Goal: Communication & Community: Ask a question

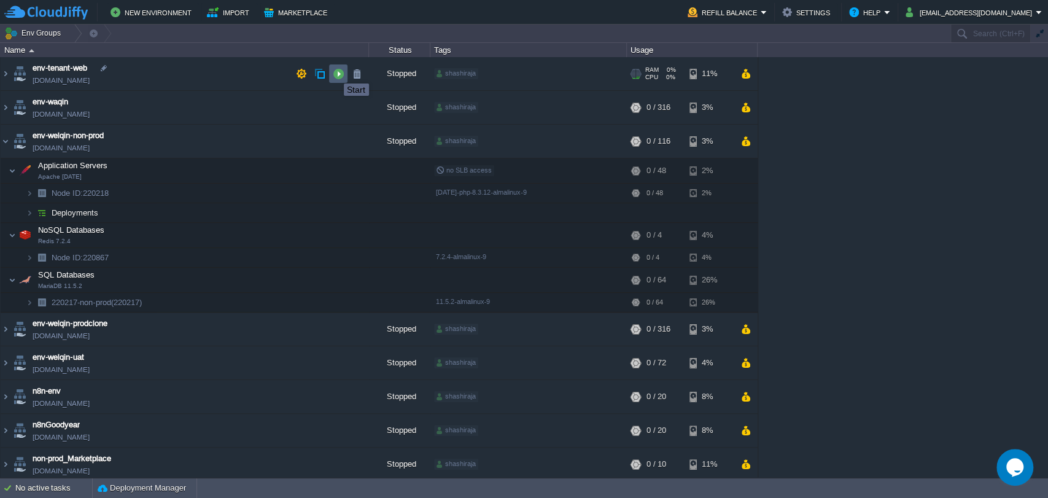
click at [335, 72] on button "button" at bounding box center [338, 73] width 11 height 11
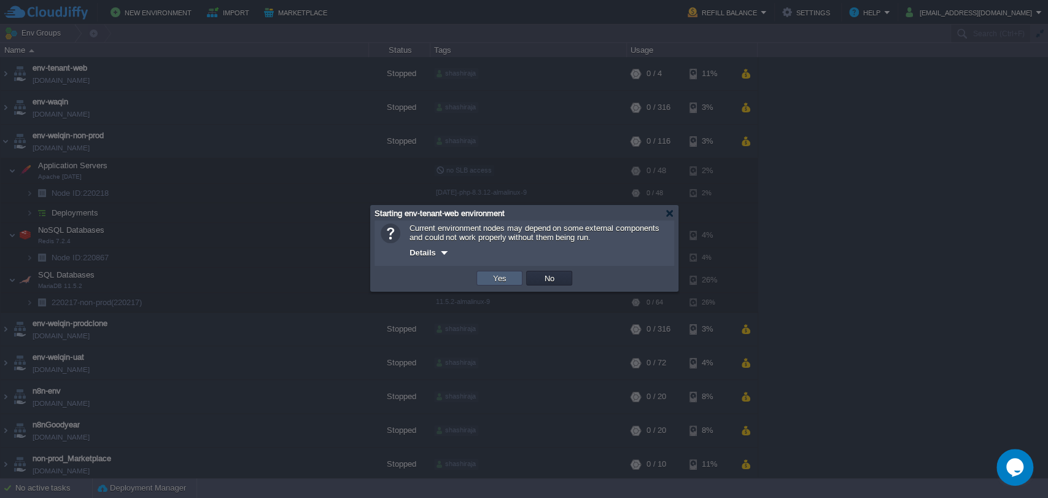
click at [507, 277] on button "Yes" at bounding box center [499, 278] width 21 height 11
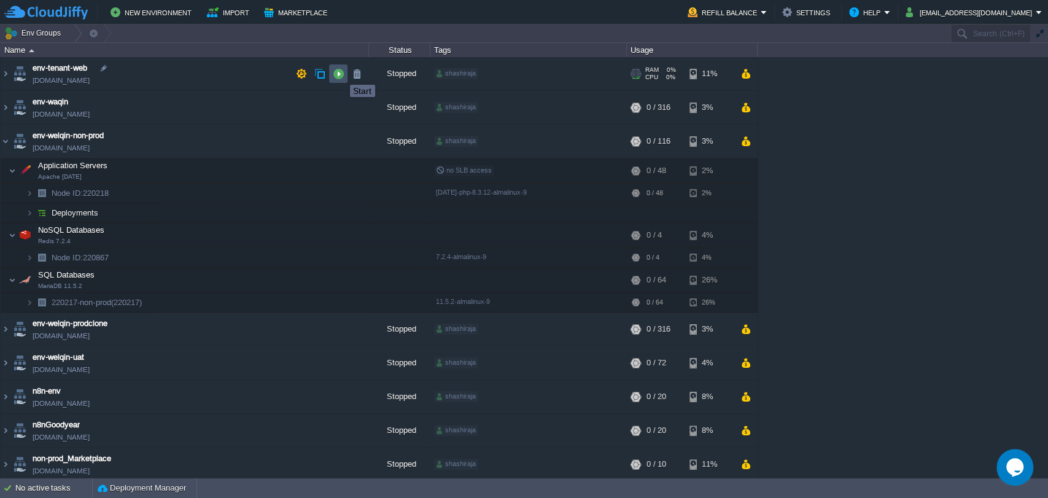
click at [341, 74] on button "button" at bounding box center [338, 73] width 11 height 11
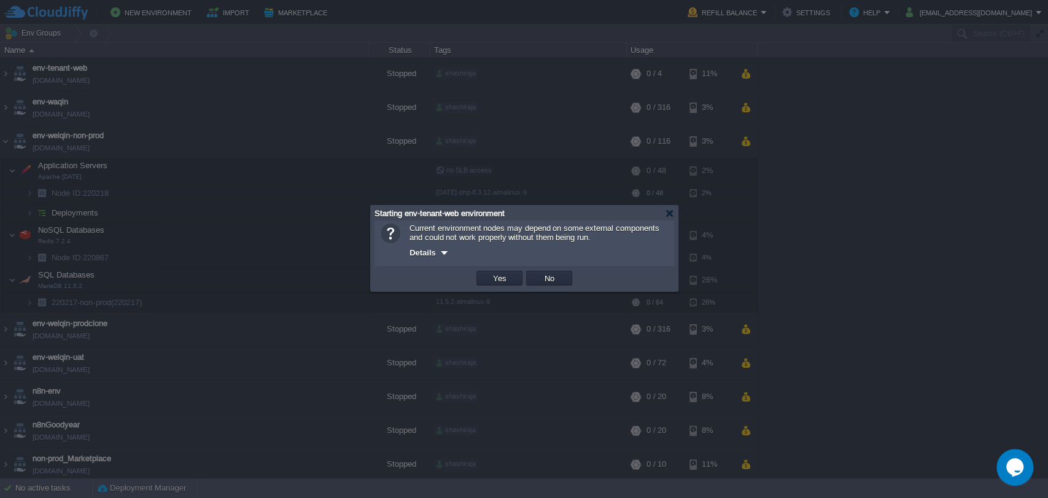
click at [446, 254] on div at bounding box center [444, 252] width 9 height 9
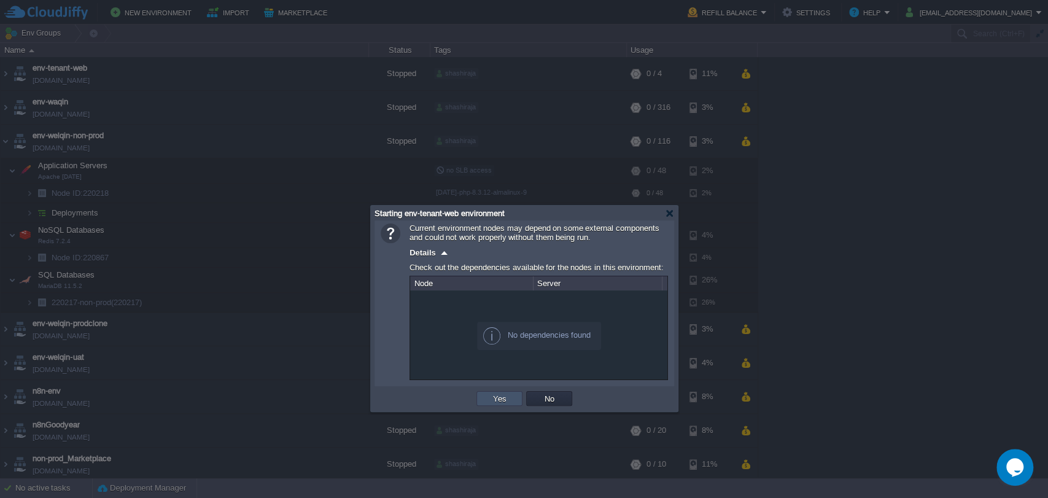
click at [505, 399] on button "Yes" at bounding box center [499, 398] width 21 height 11
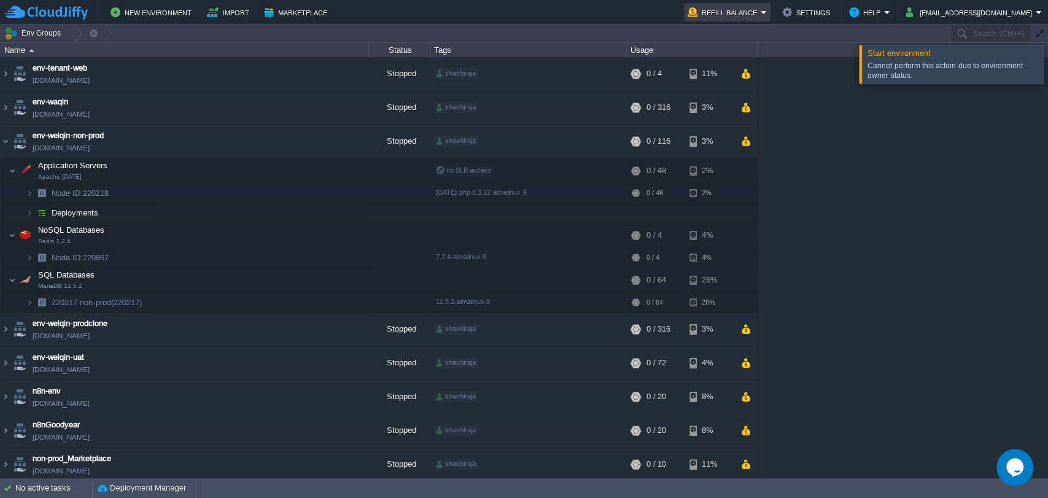
click at [767, 6] on em "Refill Balance" at bounding box center [727, 12] width 79 height 15
click at [737, 32] on span "Refill Balance" at bounding box center [740, 30] width 49 height 9
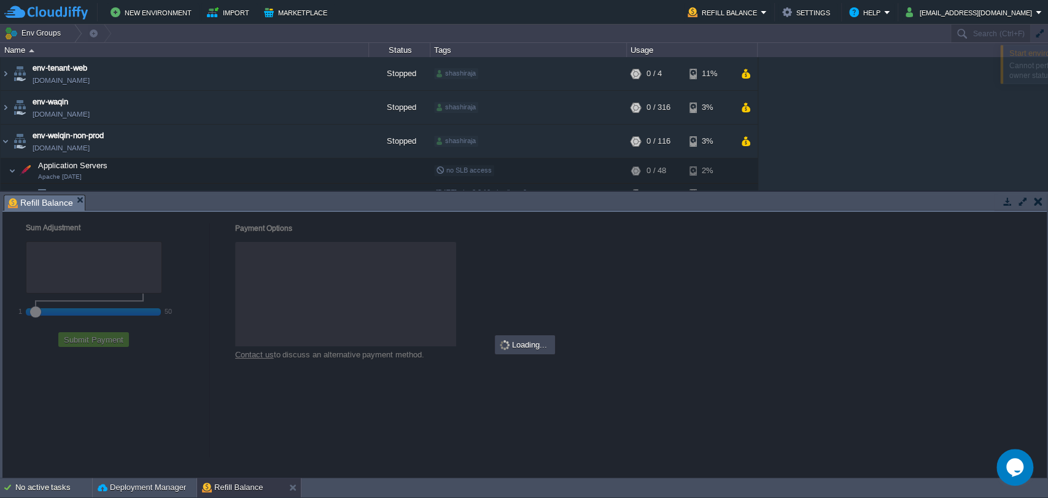
checkbox input "true"
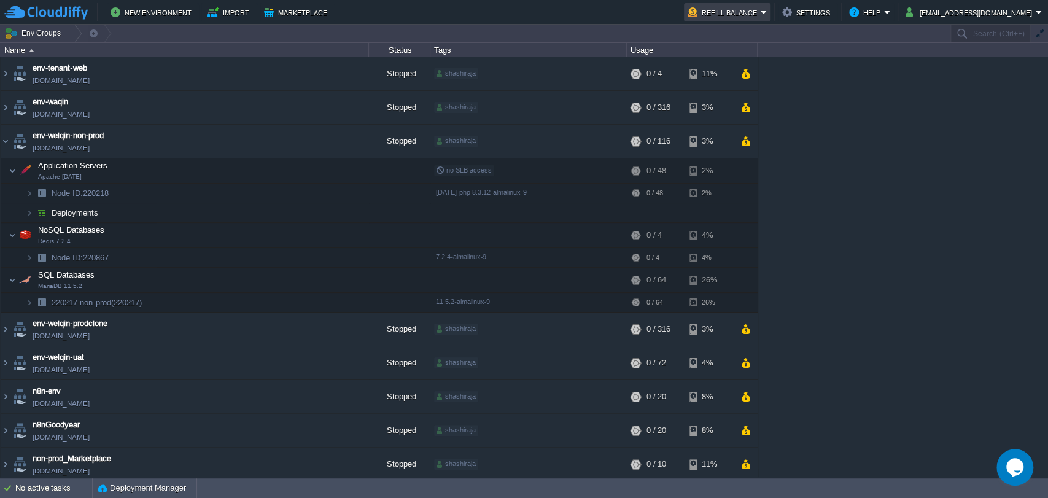
click at [767, 13] on em "Refill Balance" at bounding box center [727, 12] width 79 height 15
click at [741, 63] on span "Billing History" at bounding box center [740, 64] width 49 height 9
click at [6, 144] on img at bounding box center [6, 141] width 10 height 33
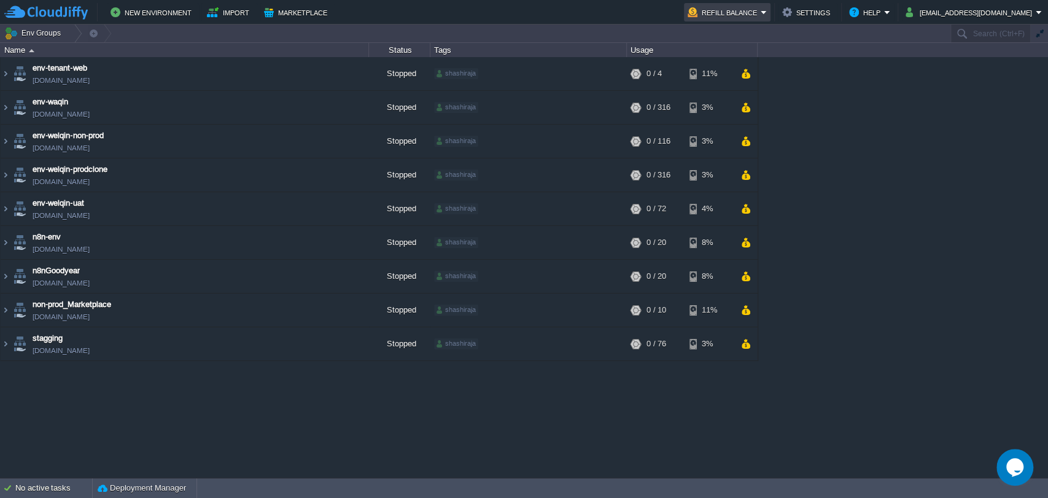
click at [767, 12] on em "Refill Balance" at bounding box center [727, 12] width 79 height 15
click at [745, 68] on span "Billing History" at bounding box center [740, 64] width 49 height 9
click at [341, 72] on button "button" at bounding box center [338, 73] width 11 height 11
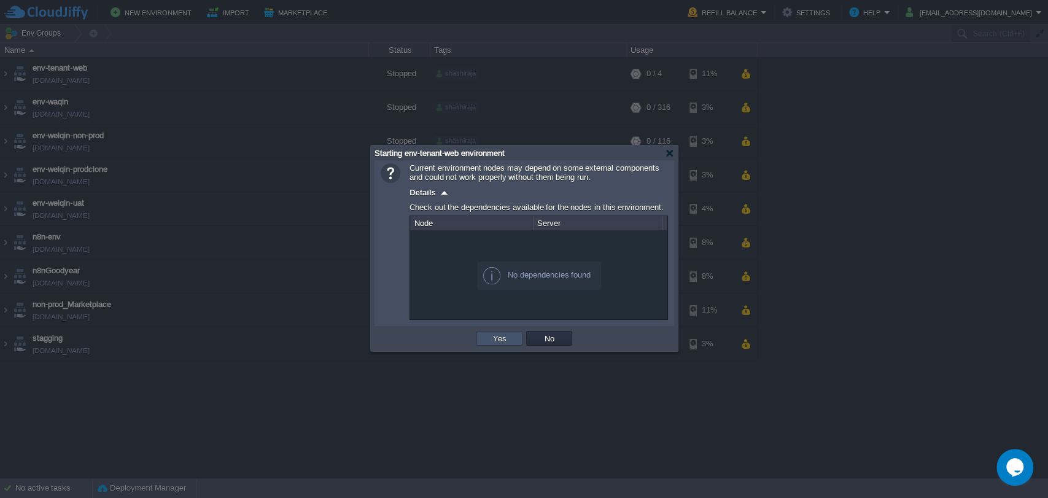
click at [501, 342] on button "Yes" at bounding box center [499, 338] width 21 height 11
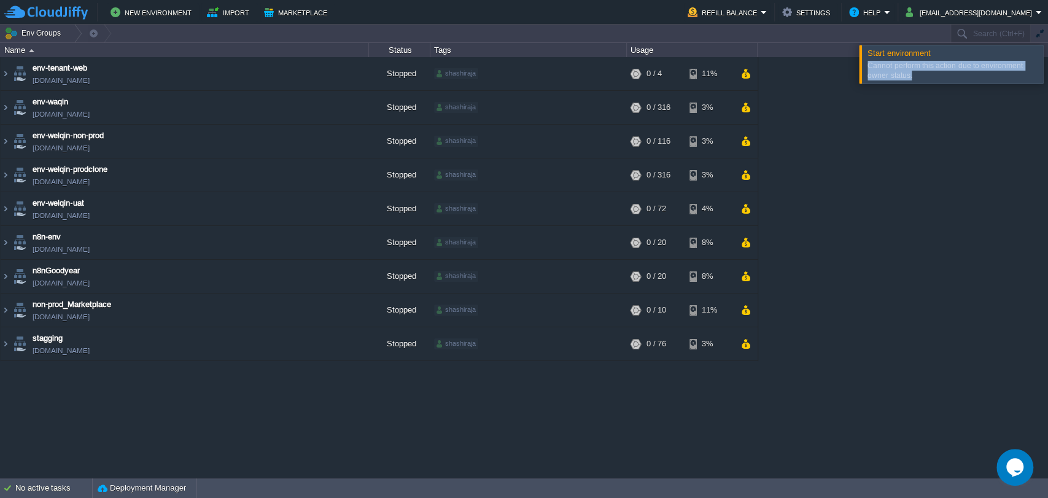
drag, startPoint x: 919, startPoint y: 78, endPoint x: 860, endPoint y: 60, distance: 61.0
click at [860, 60] on div "Start environment Cannot perform this action due to environment owner status." at bounding box center [951, 64] width 185 height 39
copy div "Cannot perform this action due to environment owner status."
click at [1020, 465] on icon "Chat widget" at bounding box center [1014, 467] width 17 height 18
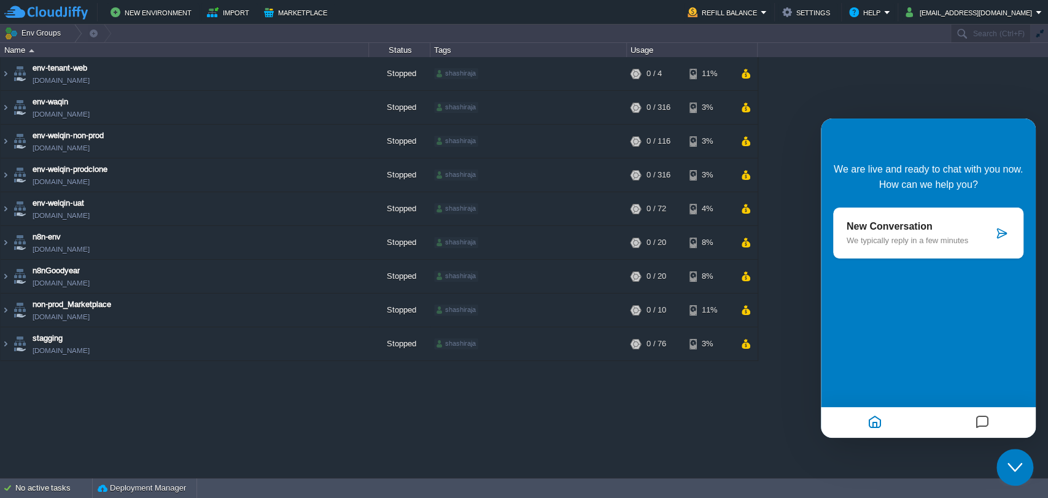
click at [1001, 233] on icon at bounding box center [1001, 233] width 12 height 12
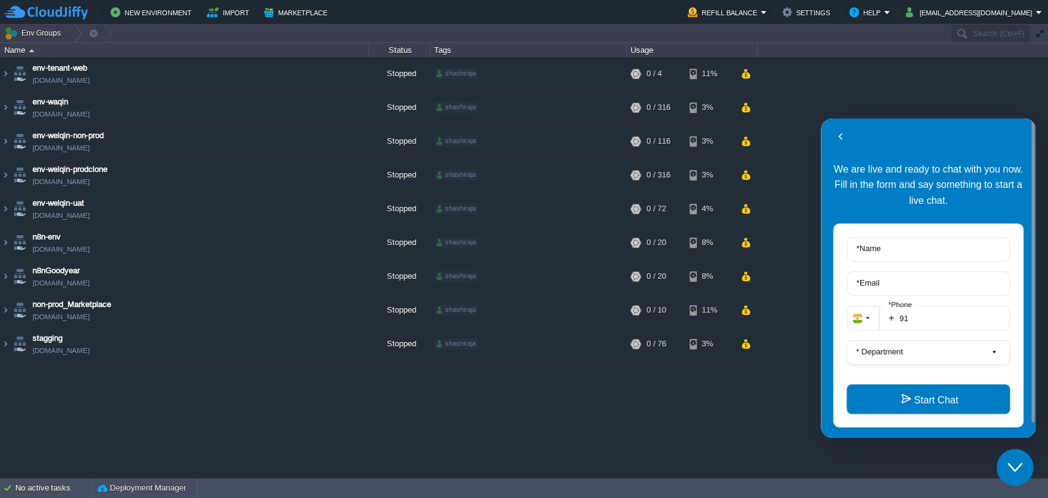
click at [880, 244] on label "* Name" at bounding box center [868, 248] width 36 height 9
click at [880, 244] on input "* Name" at bounding box center [928, 249] width 163 height 25
type input "sagar"
click at [889, 276] on input "* Email" at bounding box center [928, 283] width 163 height 25
type input "[EMAIL_ADDRESS][DOMAIN_NAME]"
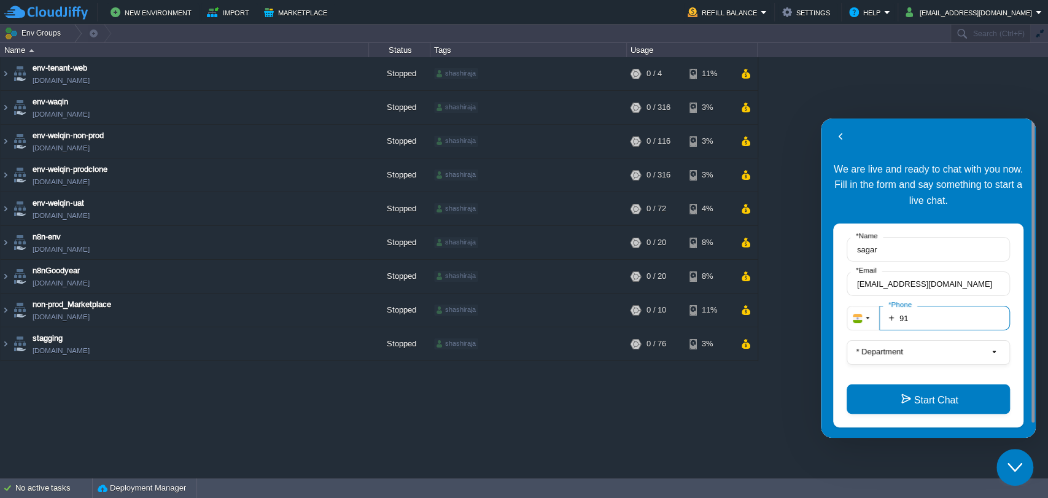
click at [942, 311] on input "91" at bounding box center [944, 318] width 131 height 25
type input "918217371089"
click at [914, 352] on button "* Department" at bounding box center [928, 352] width 163 height 25
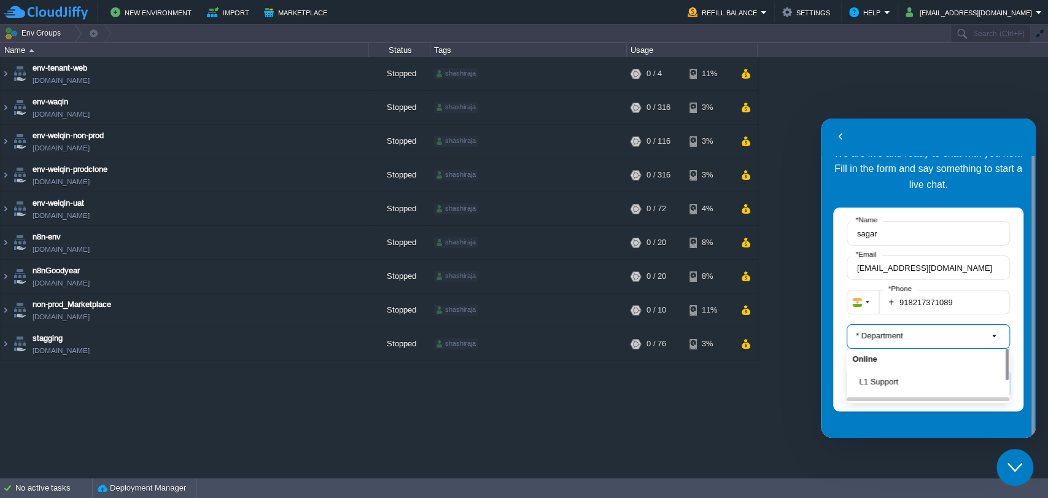
scroll to position [15, 0]
click at [889, 381] on button "L1 Support" at bounding box center [932, 382] width 145 height 13
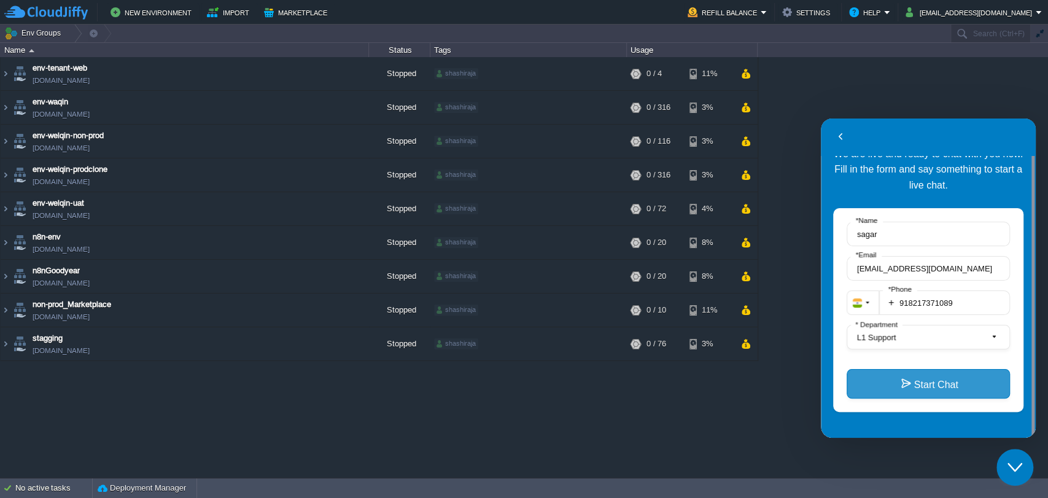
click at [905, 381] on button "Start Chat" at bounding box center [928, 383] width 163 height 29
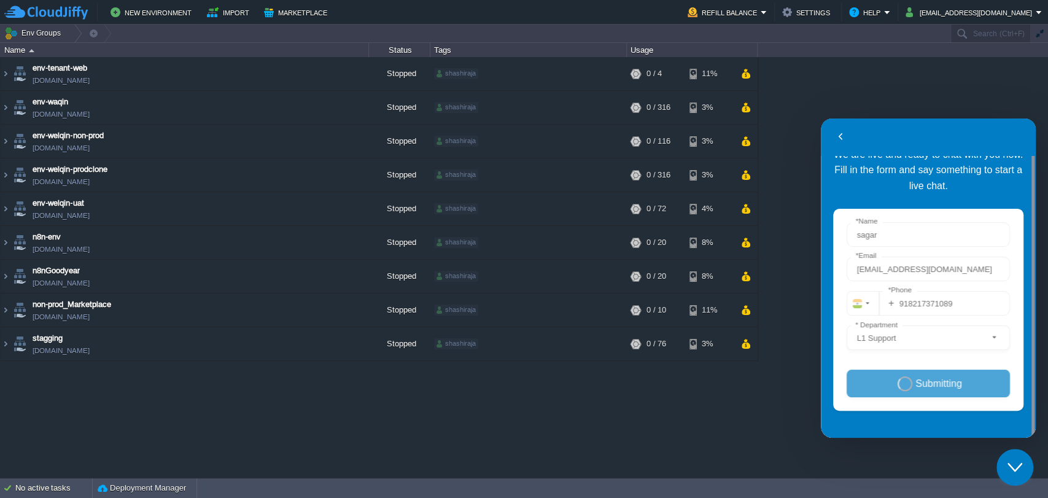
scroll to position [15, 0]
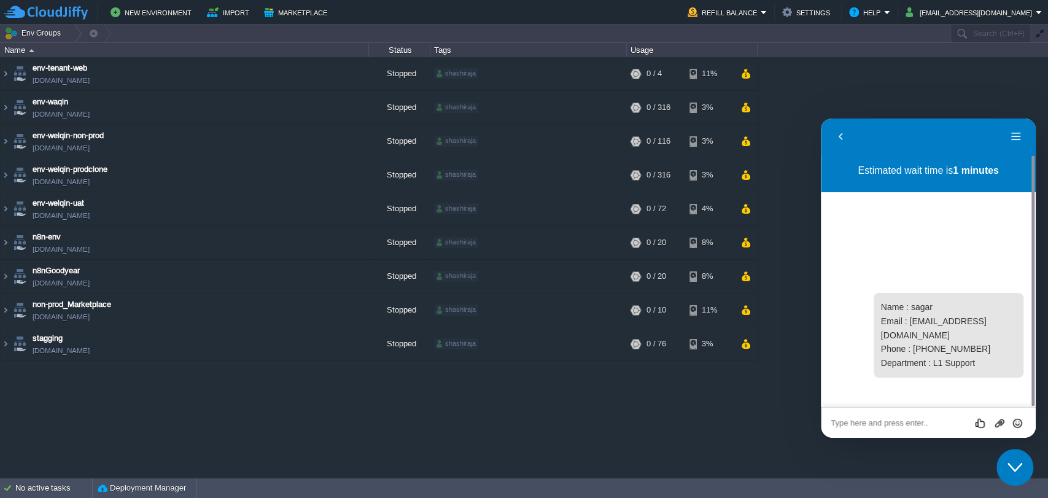
click at [848, 424] on textarea at bounding box center [928, 423] width 195 height 10
click at [858, 422] on textarea at bounding box center [928, 423] width 195 height 10
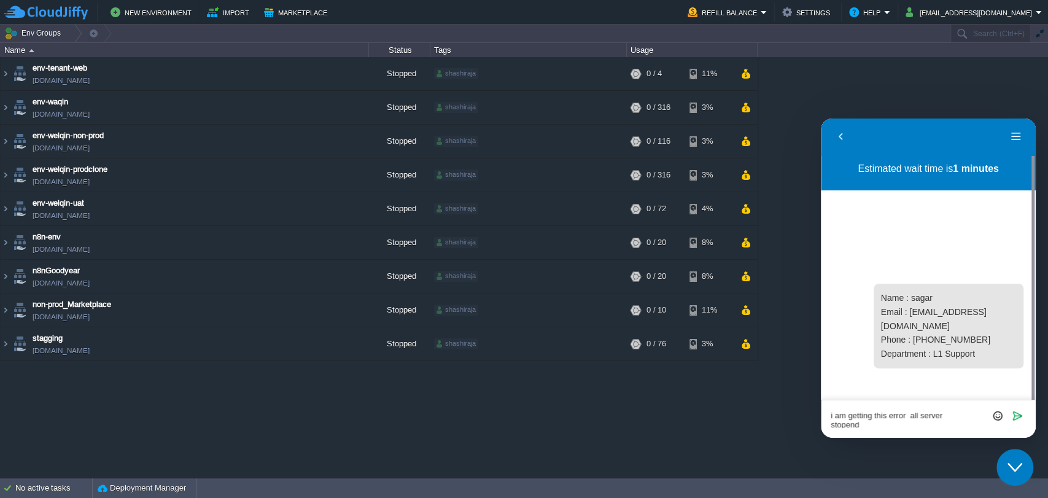
scroll to position [0, 0]
click at [908, 416] on textarea "i am getting this error all server stoped while" at bounding box center [928, 419] width 195 height 17
drag, startPoint x: 908, startPoint y: 416, endPoint x: 1627, endPoint y: 535, distance: 728.9
click at [821, 416] on html "Back Menu Back Rate this chat Upload File Insert emoji Estimated wait time is 1…" at bounding box center [928, 278] width 215 height 319
click at [928, 418] on textarea "all server stoped while" at bounding box center [928, 419] width 195 height 17
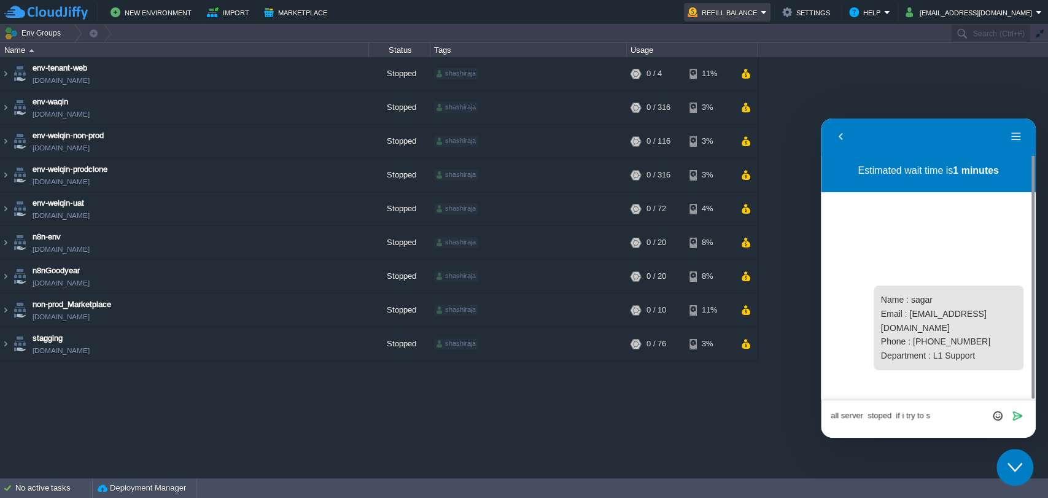
type textarea "all server stoped if i try to s"
click at [767, 12] on em "Refill Balance" at bounding box center [727, 12] width 79 height 15
click at [731, 34] on span "Refill Balance" at bounding box center [740, 30] width 49 height 9
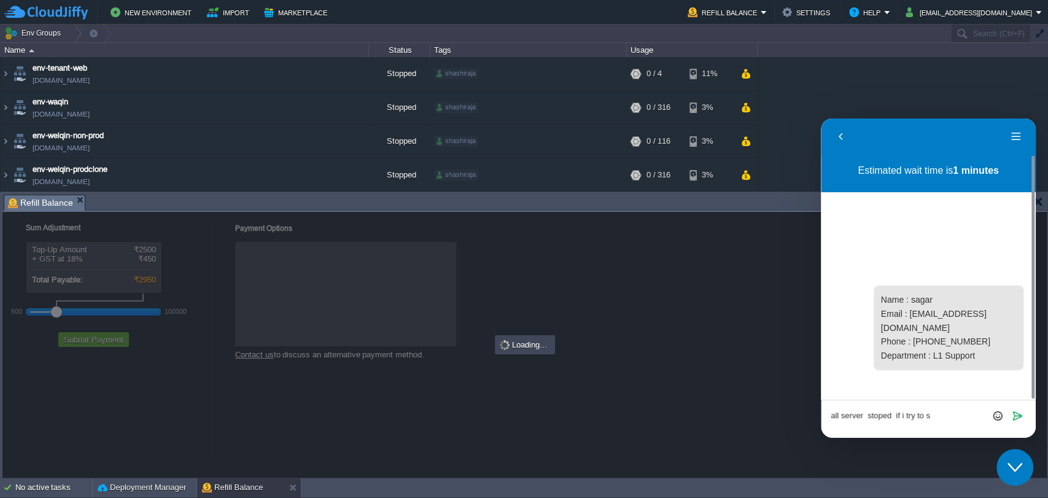
checkbox input "true"
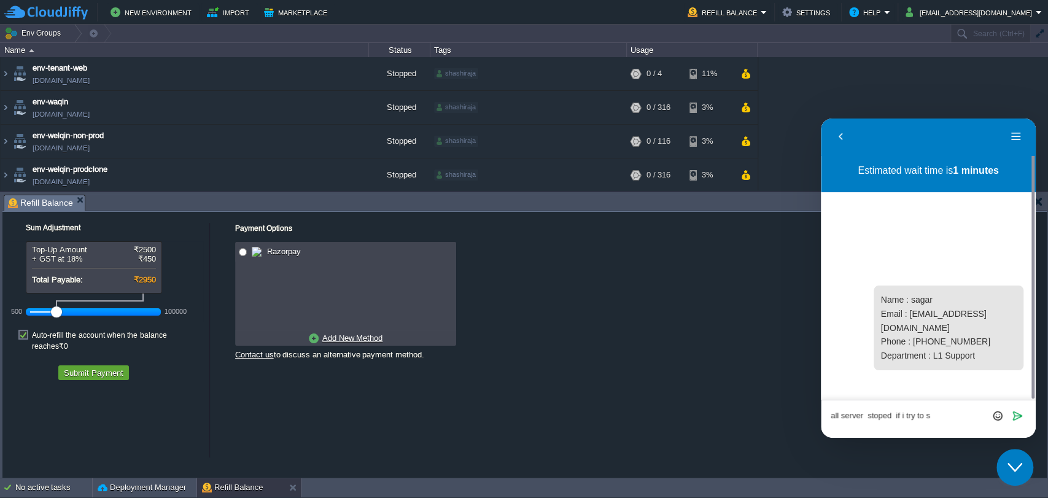
drag, startPoint x: 949, startPoint y: 425, endPoint x: 847, endPoint y: 414, distance: 102.5
click at [847, 414] on textarea "all server stoped if i try to s" at bounding box center [928, 419] width 195 height 17
type textarea "a"
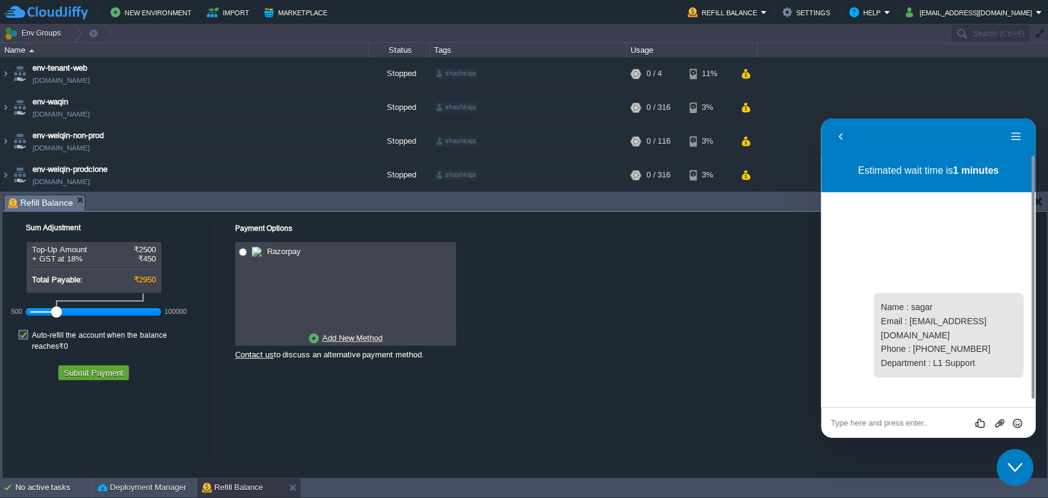
click at [1018, 464] on icon "Close Chat This icon closes the chat window." at bounding box center [1015, 467] width 15 height 15
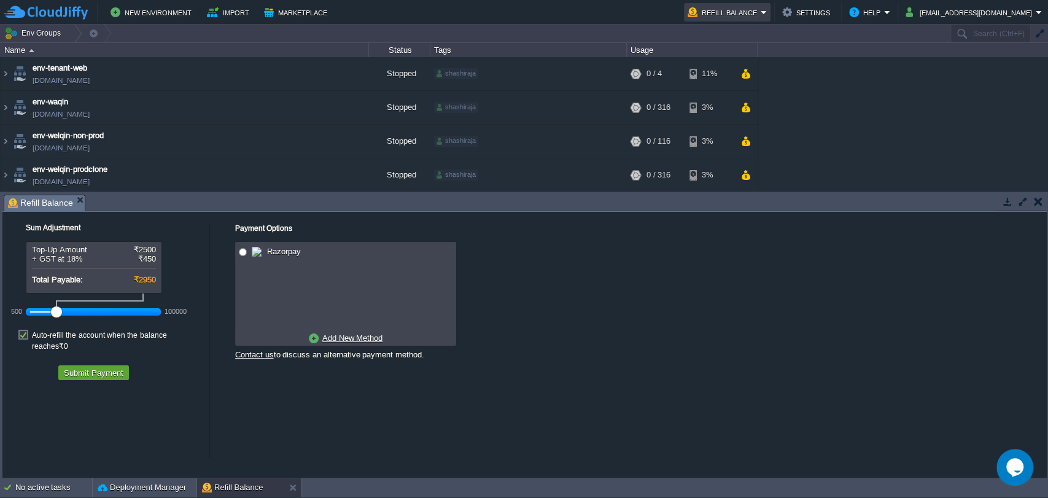
click at [767, 9] on em "Refill Balance" at bounding box center [727, 12] width 79 height 15
click at [747, 48] on span "Quotas & Pricing" at bounding box center [746, 49] width 60 height 9
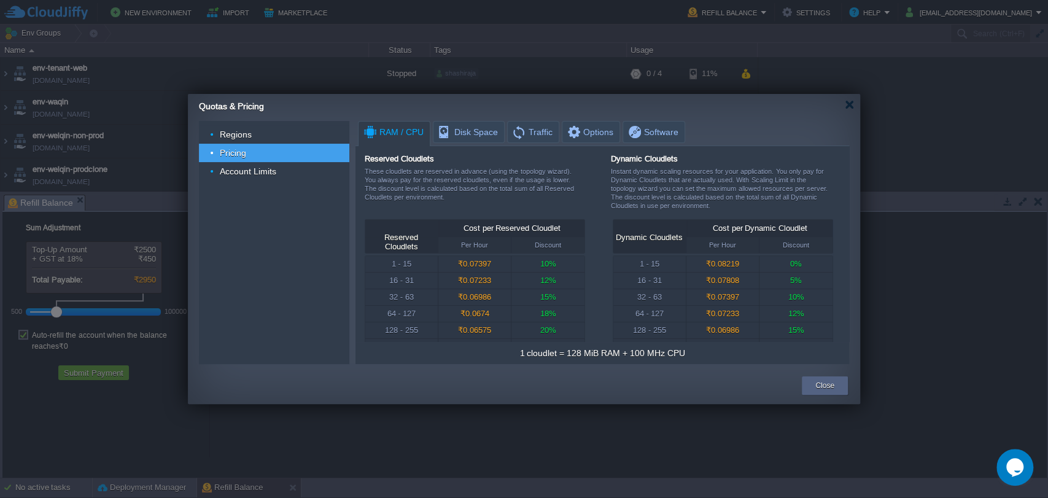
click at [852, 109] on div "Quotas & Pricing" at bounding box center [529, 104] width 661 height 21
click at [849, 104] on div at bounding box center [849, 104] width 9 height 9
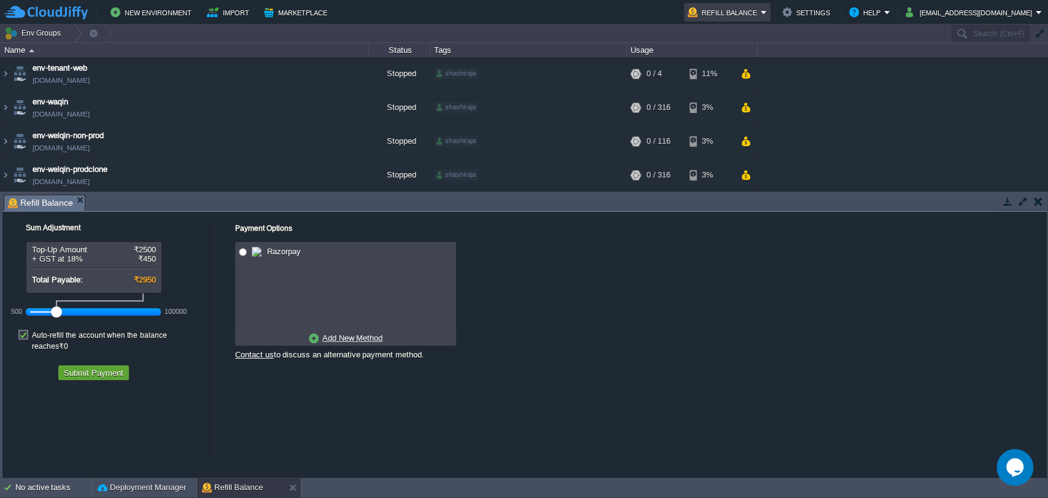
click at [767, 11] on em "Refill Balance" at bounding box center [727, 12] width 79 height 15
click at [742, 64] on span "Billing History" at bounding box center [740, 64] width 49 height 9
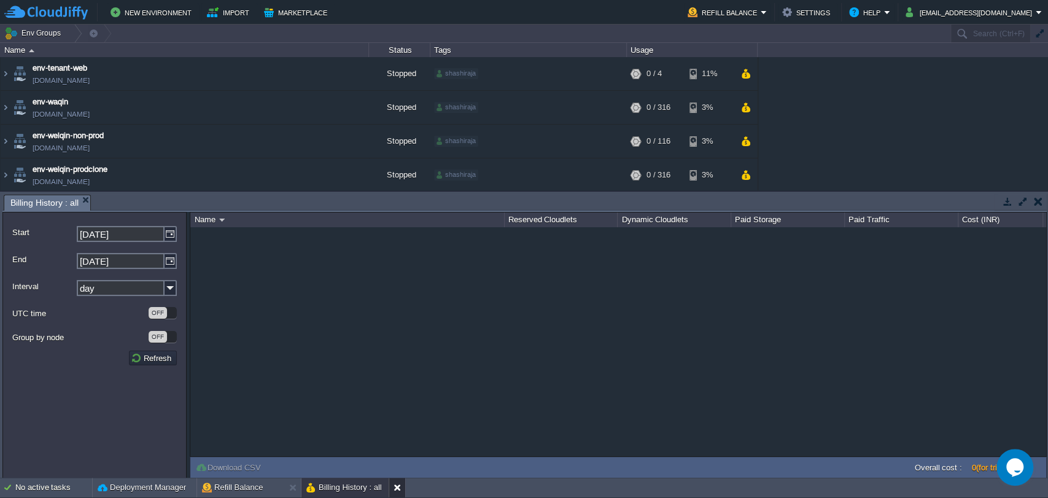
click at [397, 489] on button at bounding box center [400, 487] width 12 height 12
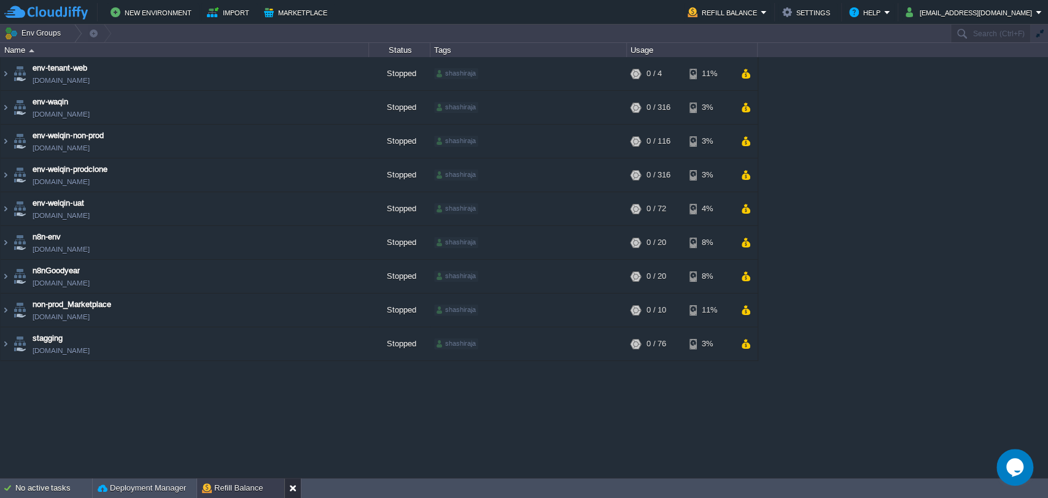
click at [292, 488] on button at bounding box center [295, 488] width 12 height 12
click at [155, 484] on button "Deployment Manager" at bounding box center [142, 488] width 88 height 12
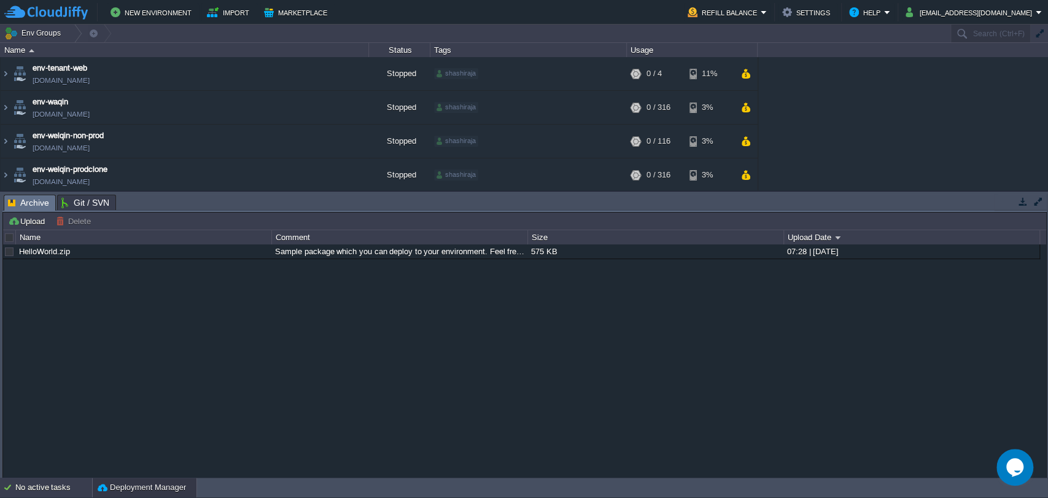
click at [37, 494] on div "No active tasks" at bounding box center [53, 488] width 77 height 20
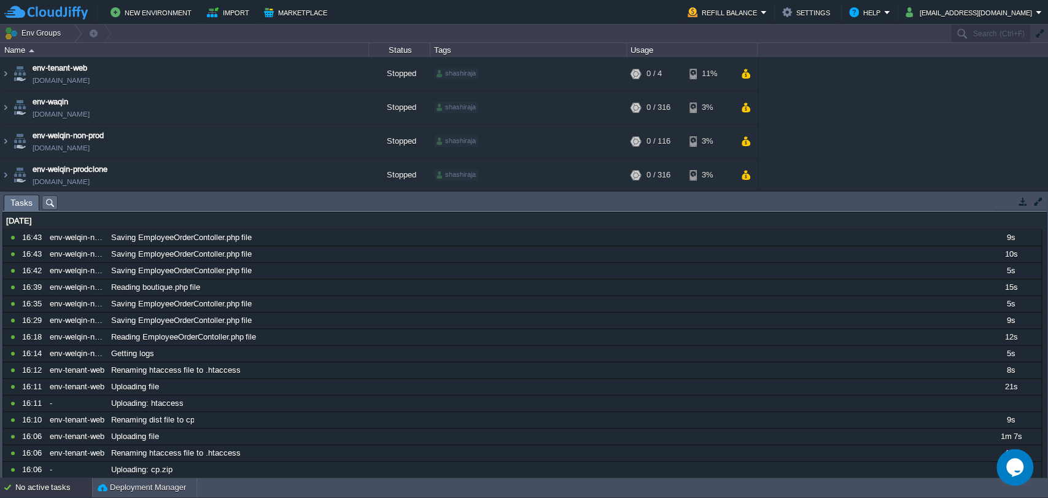
click at [1037, 202] on button "button" at bounding box center [1038, 201] width 11 height 11
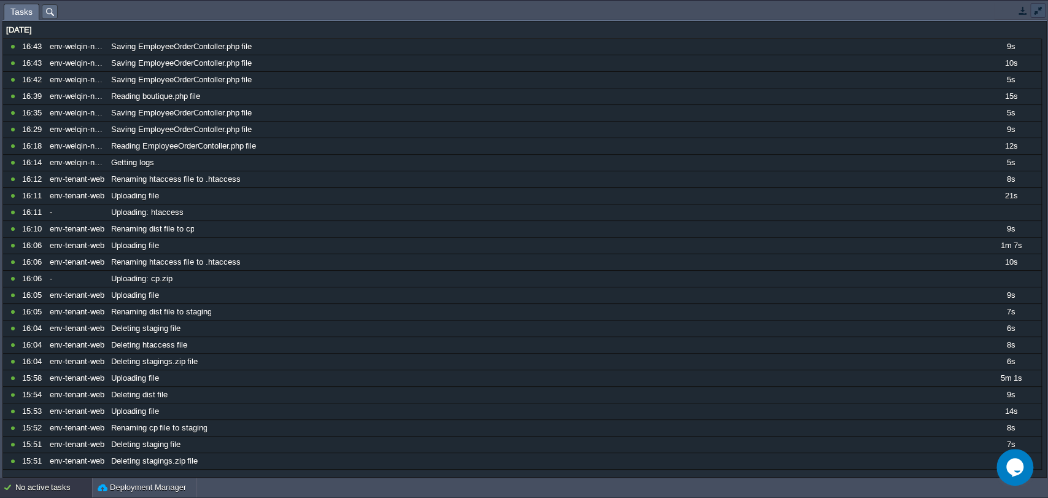
click at [1033, 14] on button "button" at bounding box center [1038, 10] width 11 height 11
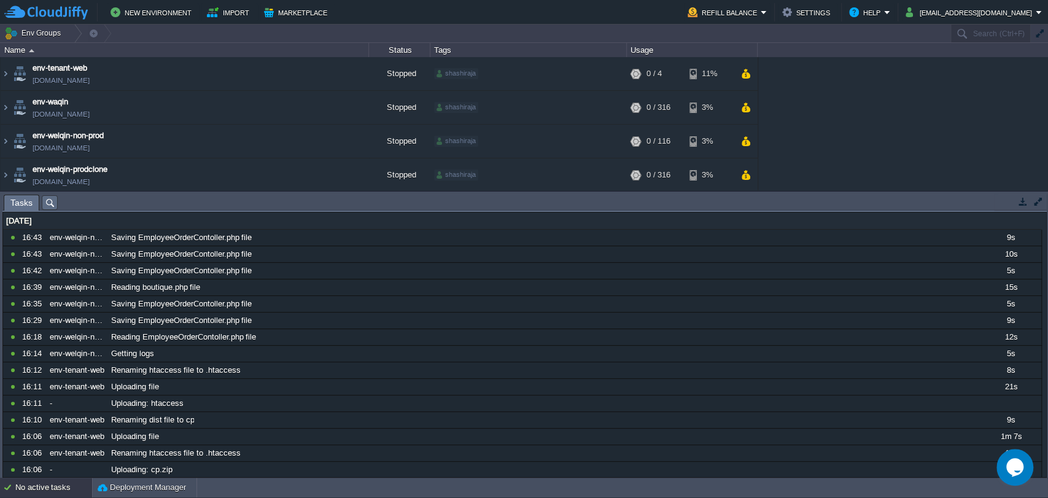
click at [1023, 197] on button "button" at bounding box center [1022, 201] width 11 height 11
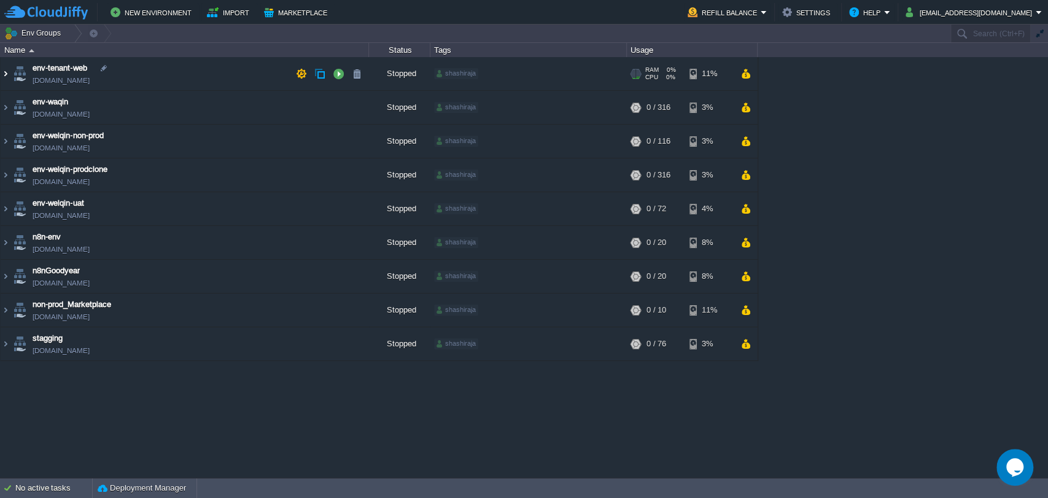
click at [1, 75] on img at bounding box center [6, 73] width 10 height 33
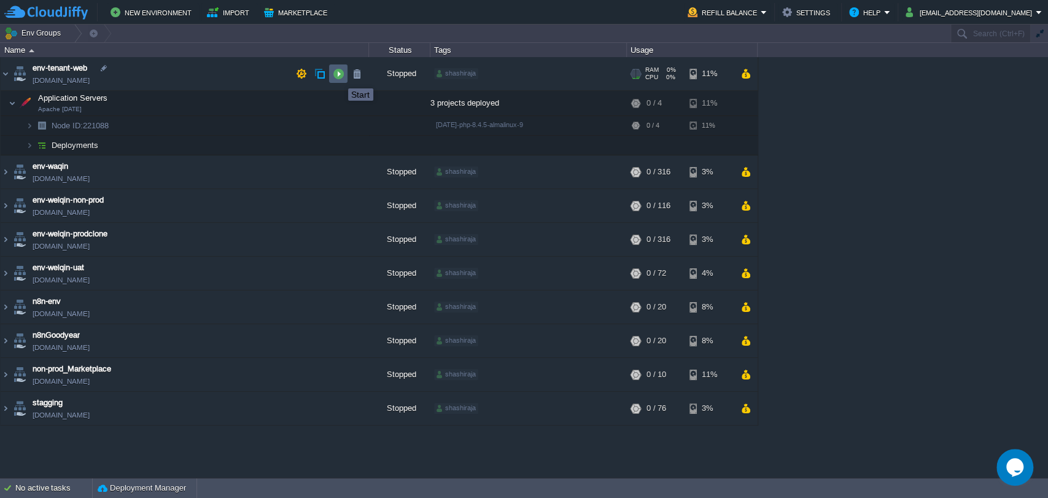
click at [339, 77] on button "button" at bounding box center [338, 73] width 11 height 11
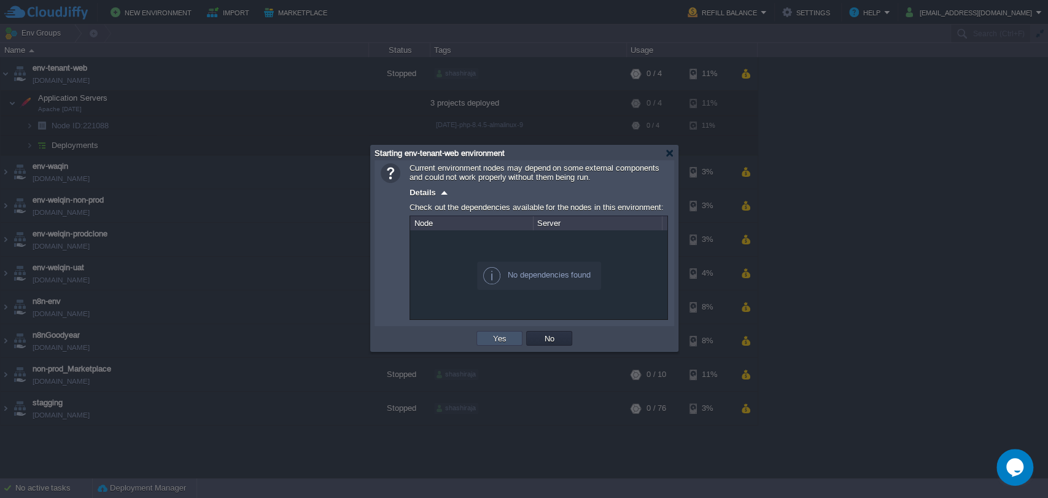
click at [506, 343] on button "Yes" at bounding box center [499, 338] width 21 height 11
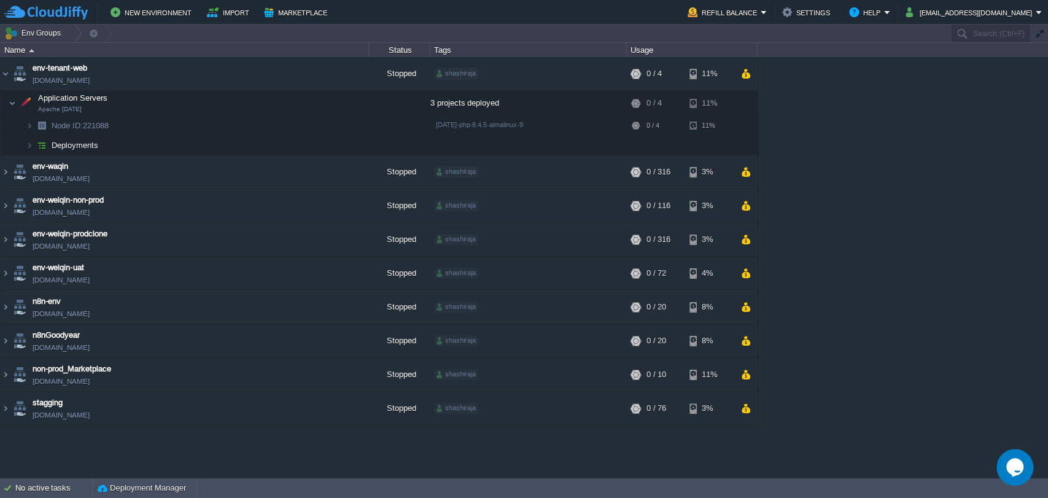
click at [961, 158] on div "env-tenant-web env-tenant-web.cloudjiffy.net Stopped shashiraja + Add to Env Gr…" at bounding box center [524, 267] width 1048 height 420
click at [761, 14] on button "Refill Balance" at bounding box center [724, 12] width 73 height 15
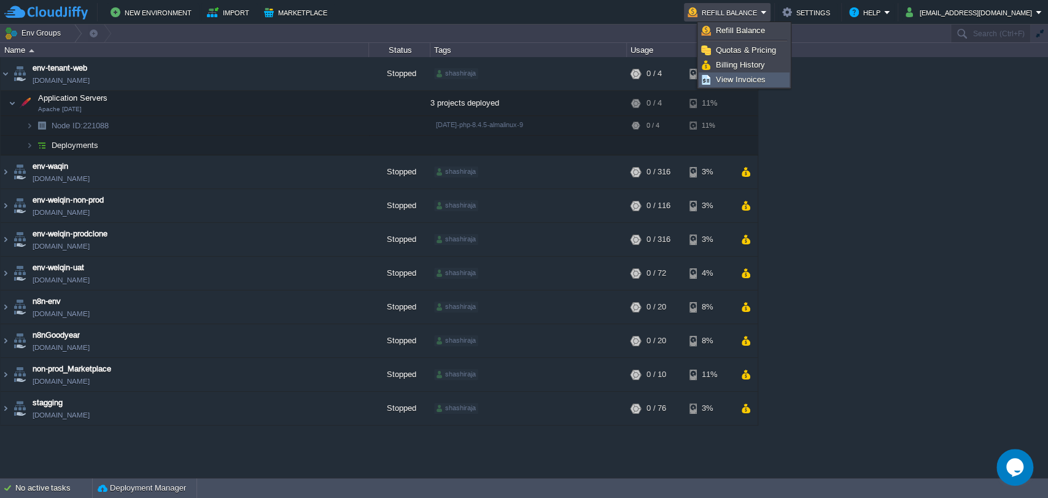
click at [733, 82] on span "View Invoices" at bounding box center [741, 79] width 50 height 9
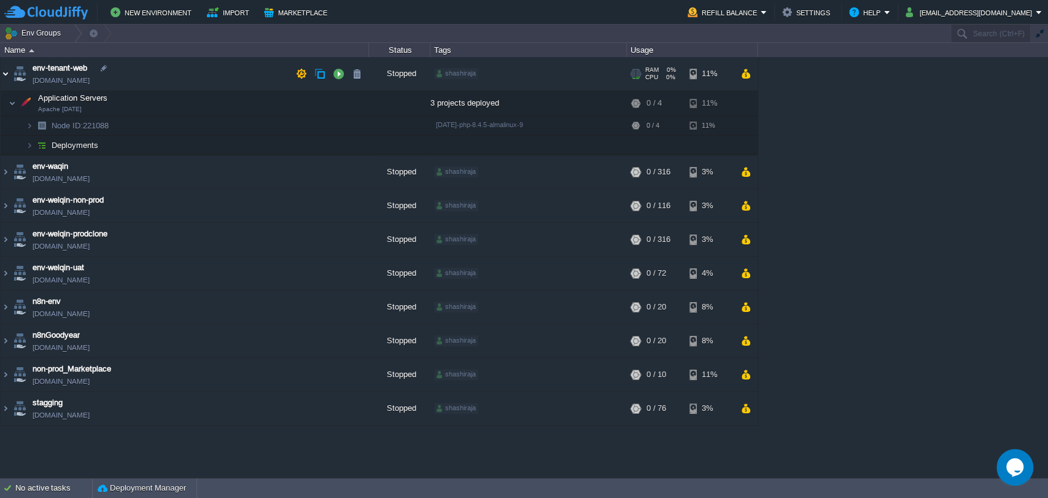
click at [5, 71] on img at bounding box center [6, 73] width 10 height 33
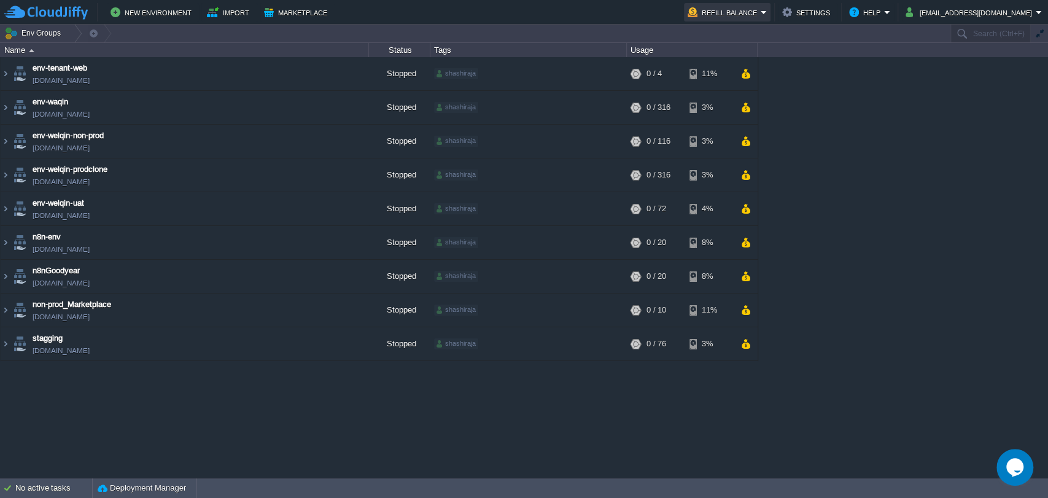
click at [748, 9] on button "Refill Balance" at bounding box center [724, 12] width 73 height 15
click at [884, 125] on div "env-tenant-web env-tenant-web.cloudjiffy.net Stopped shashiraja + Add to Env Gr…" at bounding box center [524, 267] width 1048 height 420
click at [300, 74] on button "button" at bounding box center [301, 73] width 11 height 11
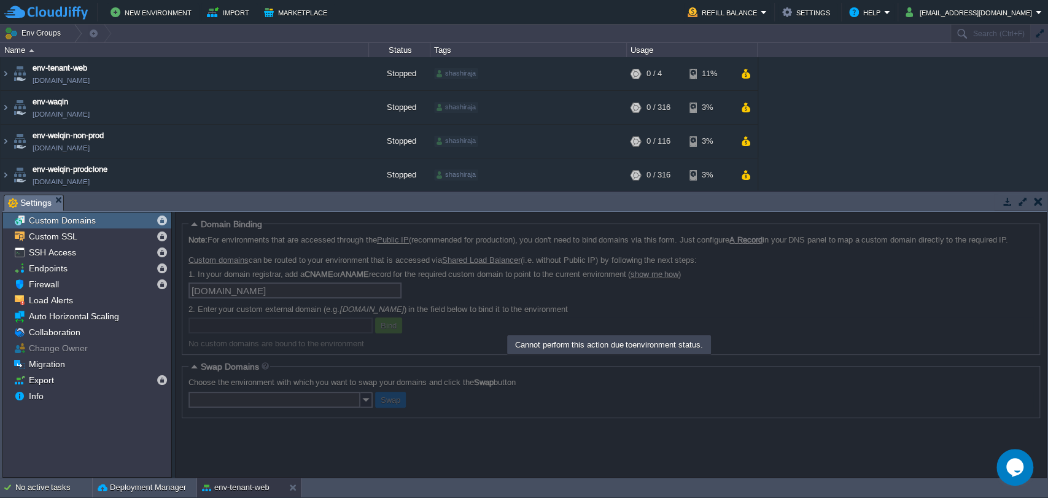
click at [1034, 203] on button "button" at bounding box center [1038, 201] width 9 height 11
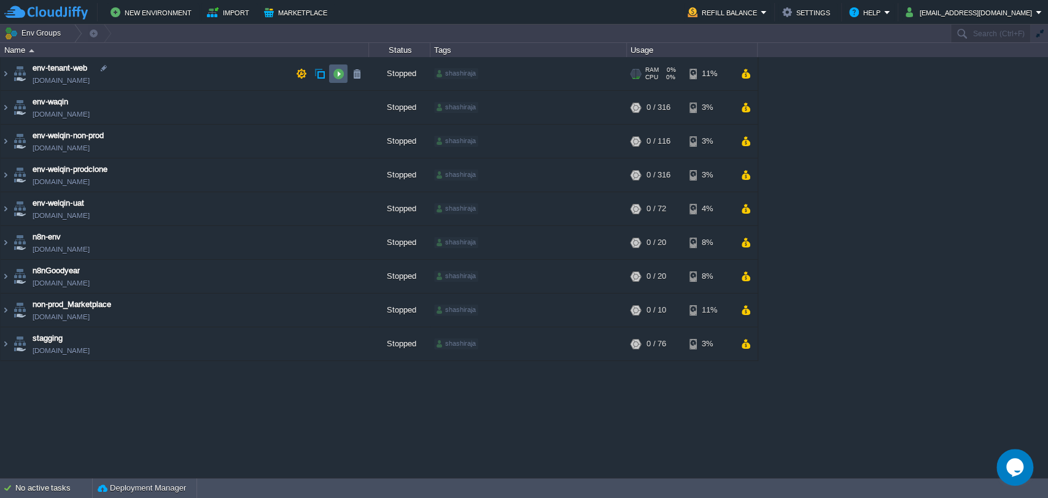
click at [341, 71] on button "button" at bounding box center [338, 73] width 11 height 11
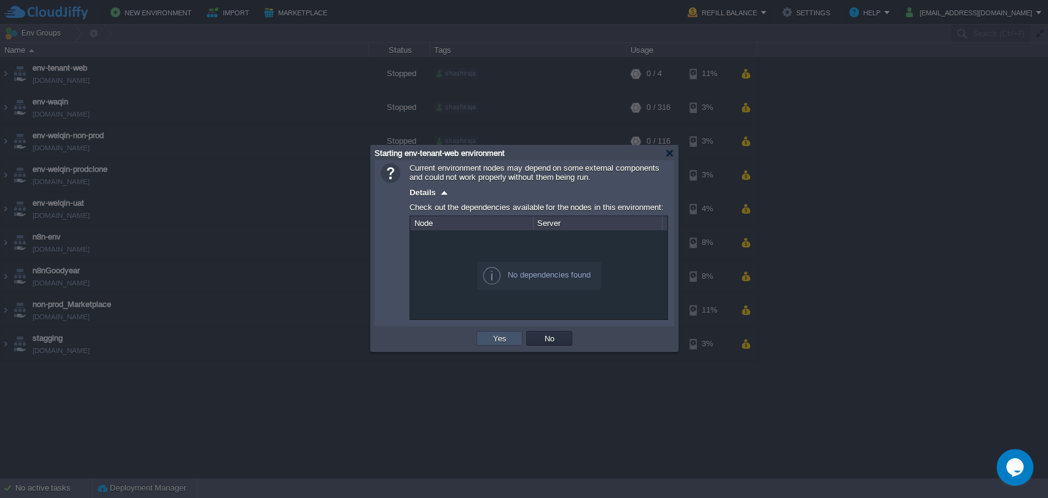
click at [494, 337] on button "Yes" at bounding box center [499, 338] width 21 height 11
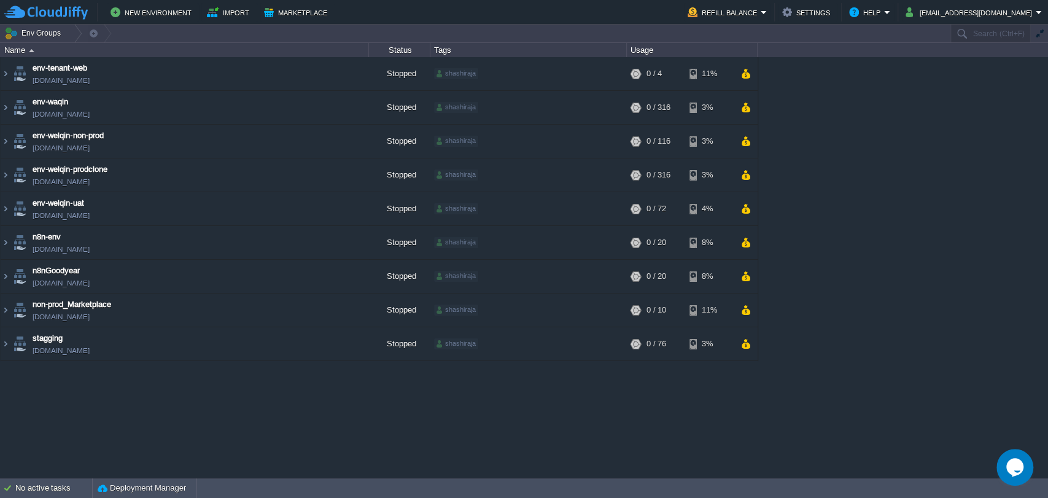
drag, startPoint x: 909, startPoint y: 74, endPoint x: 866, endPoint y: 49, distance: 49.5
click at [337, 73] on button "button" at bounding box center [338, 73] width 11 height 11
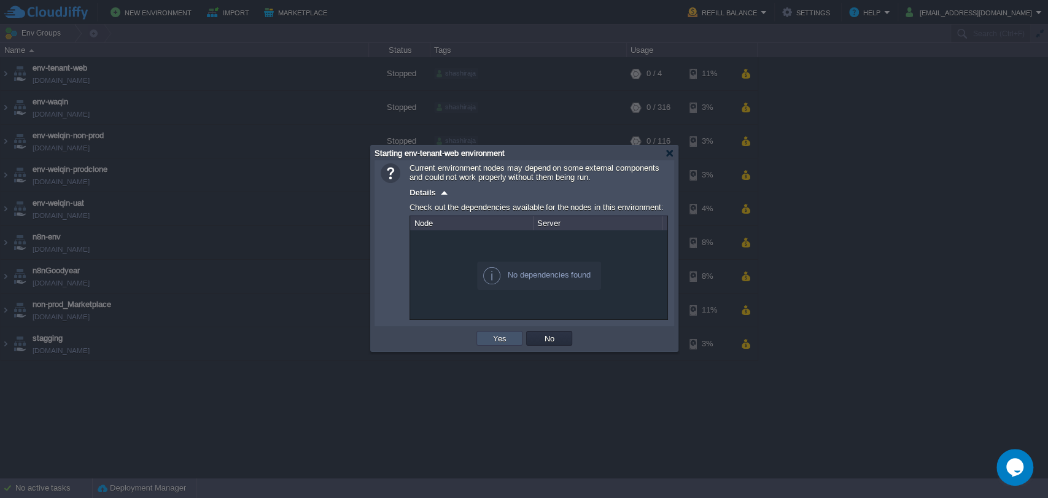
click at [491, 341] on button "Yes" at bounding box center [499, 338] width 21 height 11
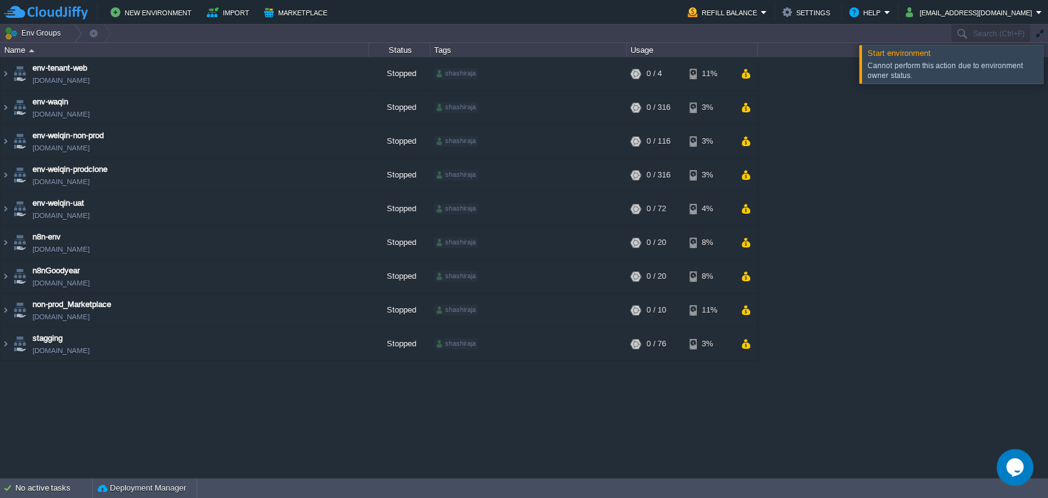
drag, startPoint x: 868, startPoint y: 53, endPoint x: 920, endPoint y: 78, distance: 57.1
click at [920, 78] on div "Start environment Cannot perform this action due to environment owner status." at bounding box center [951, 64] width 185 height 39
drag, startPoint x: 920, startPoint y: 78, endPoint x: 865, endPoint y: 66, distance: 56.6
click at [865, 66] on div "Cannot perform this action due to environment owner status." at bounding box center [953, 70] width 180 height 25
copy div "Cannot perform this action due to environment owner status."
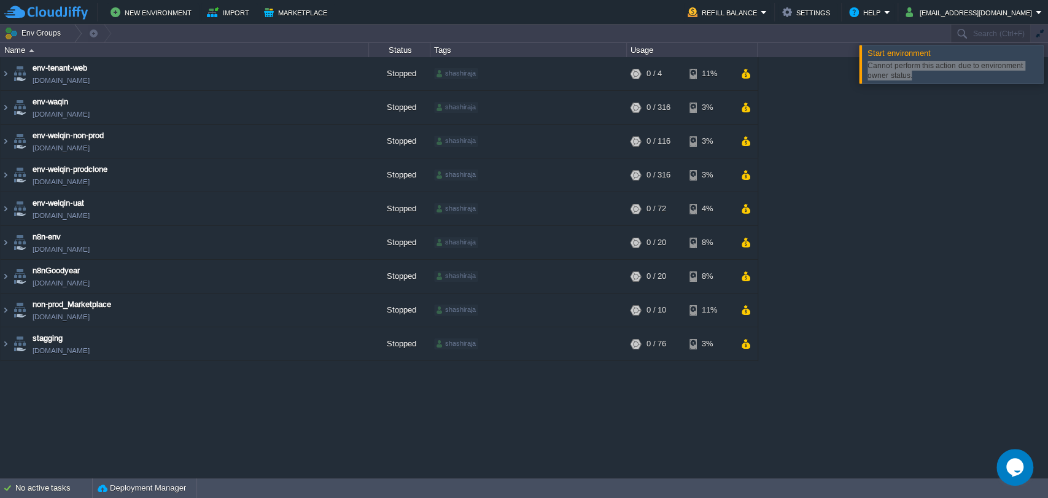
click at [1006, 465] on icon "Opens Chat This icon Opens the chat window." at bounding box center [1015, 467] width 20 height 20
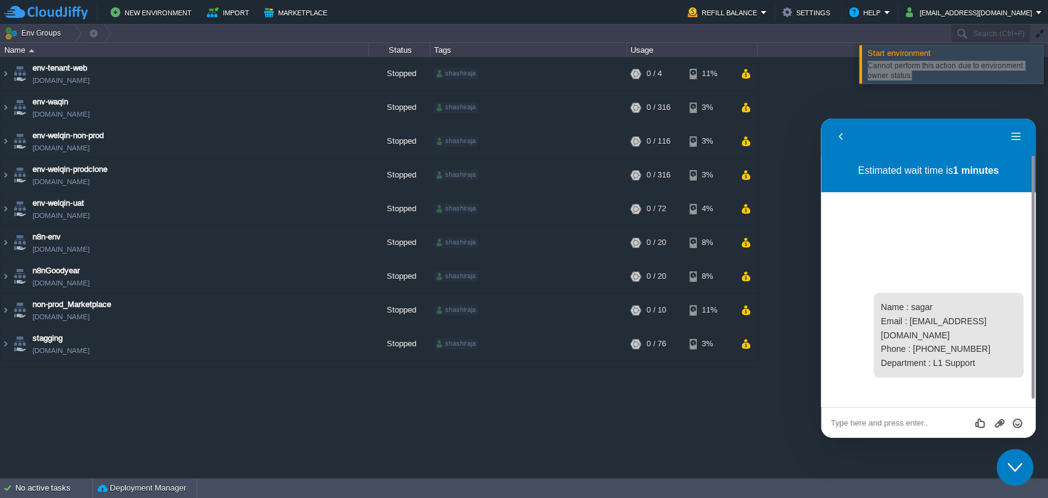
click at [850, 423] on textarea at bounding box center [928, 423] width 195 height 10
paste textarea "Cannot perform this action due to environment owner status."
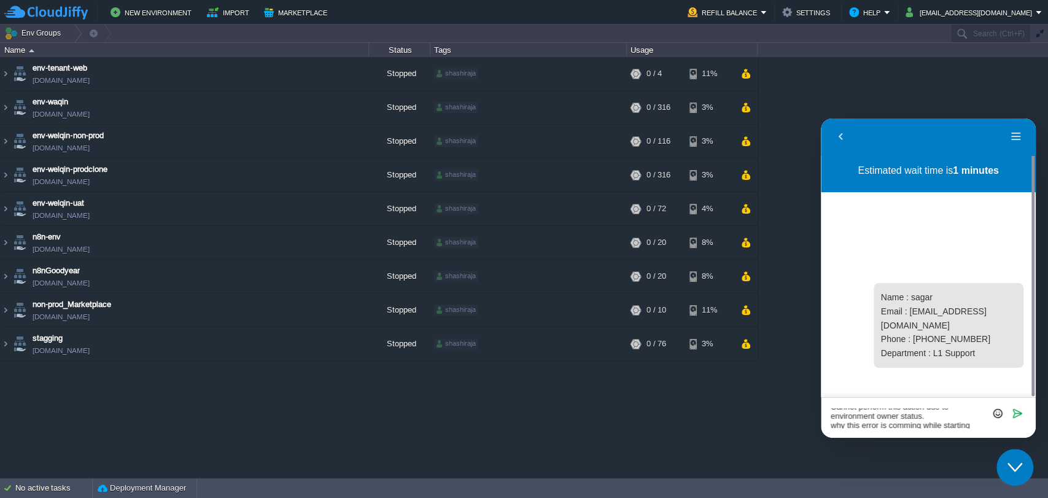
scroll to position [15, 0]
type textarea "Cannot perform this action due to environment owner status. why this error is c…"
click at [1016, 416] on icon "Send" at bounding box center [1017, 413] width 11 height 11
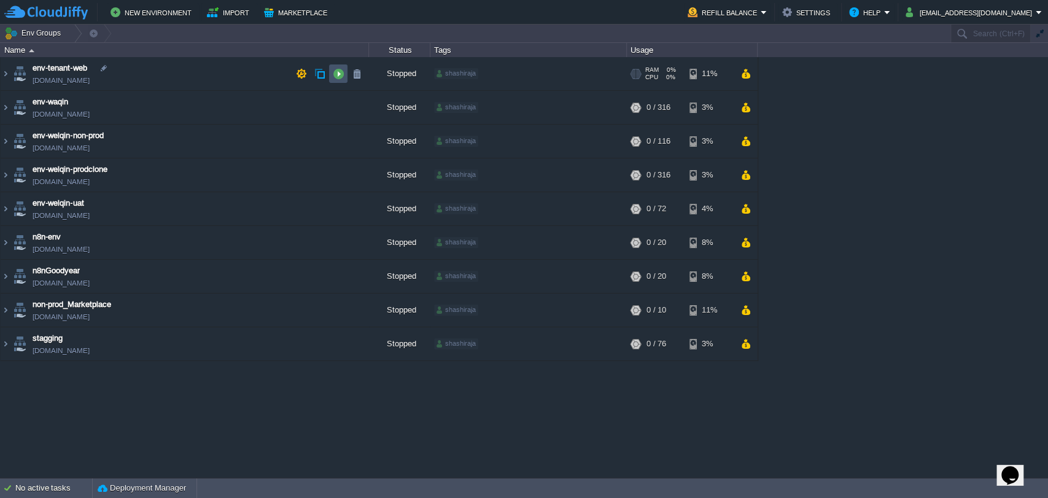
click at [341, 74] on button "button" at bounding box center [338, 73] width 11 height 11
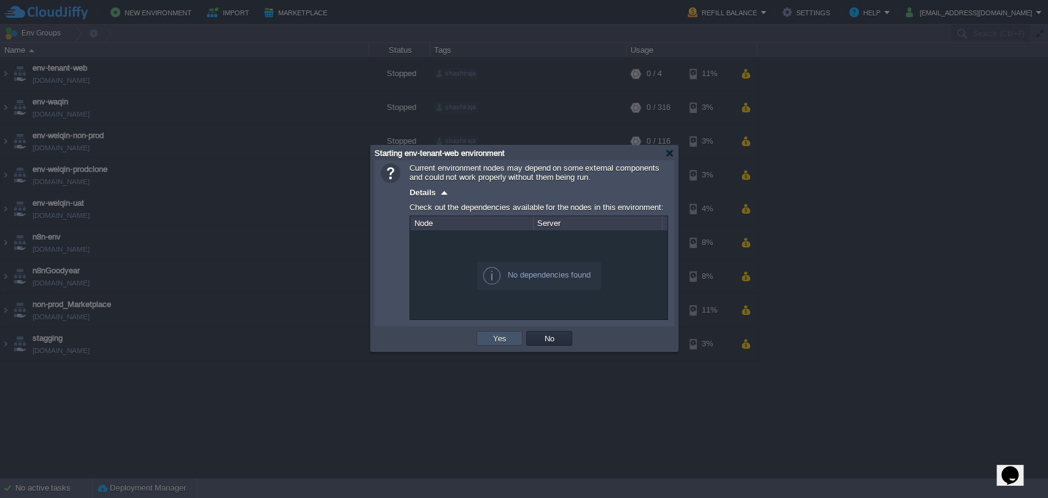
click at [501, 344] on button "Yes" at bounding box center [499, 338] width 21 height 11
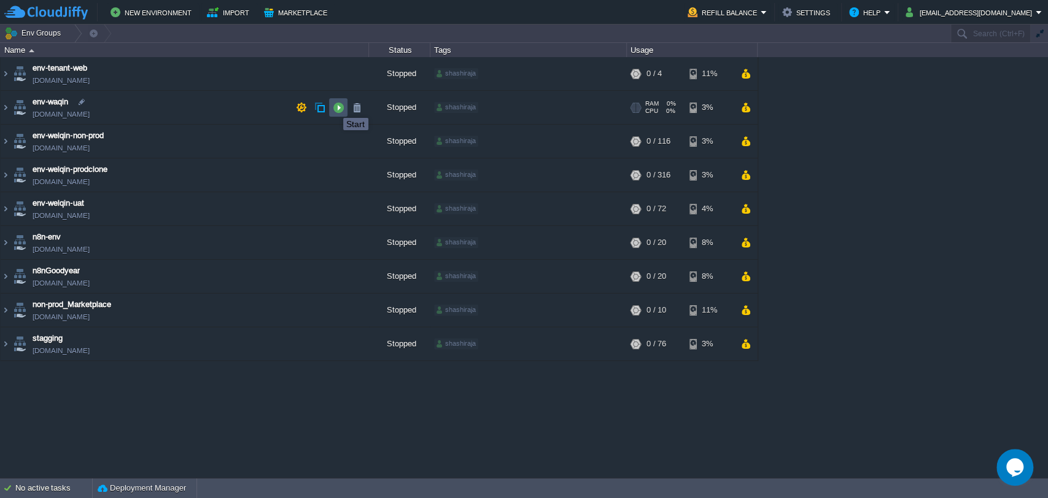
click at [334, 107] on button "button" at bounding box center [338, 107] width 11 height 11
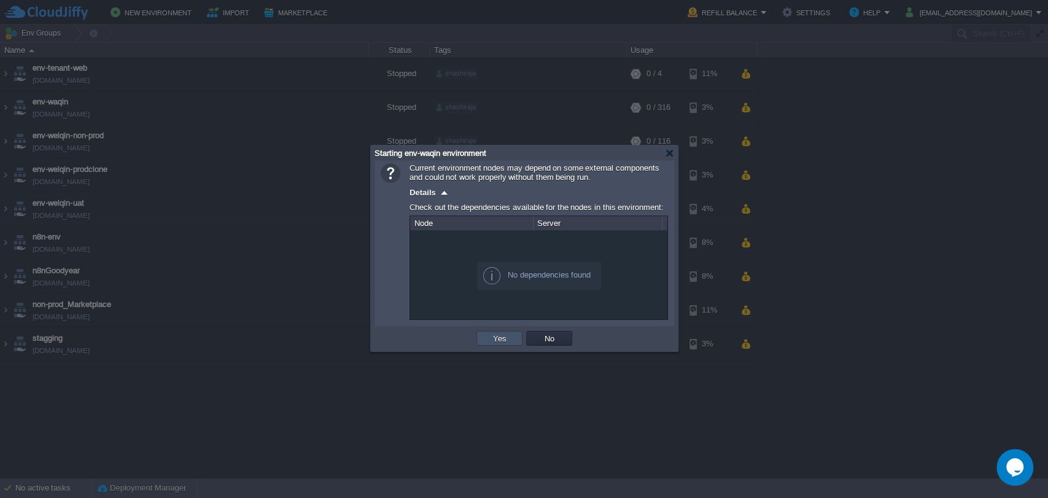
click at [491, 342] on button "Yes" at bounding box center [499, 338] width 21 height 11
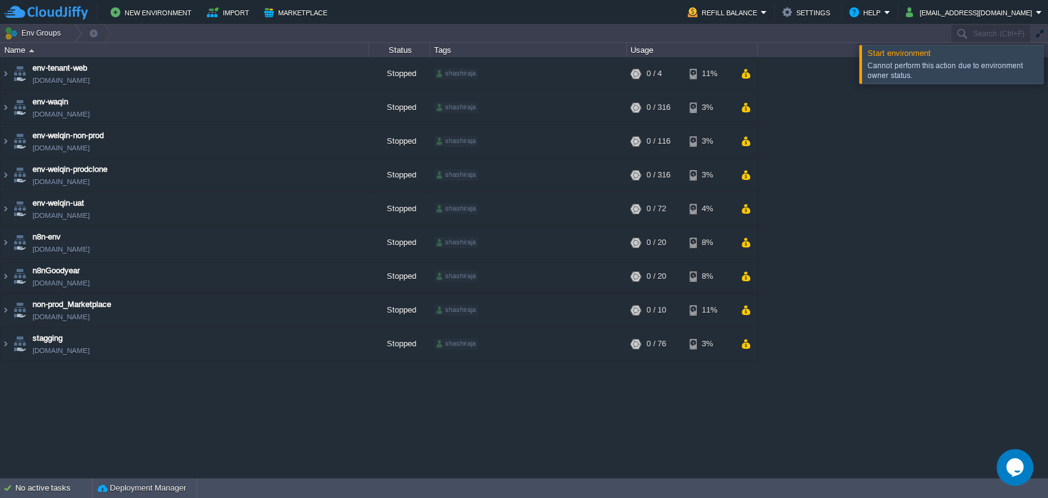
click at [1019, 474] on icon "Chat widget" at bounding box center [1014, 467] width 17 height 18
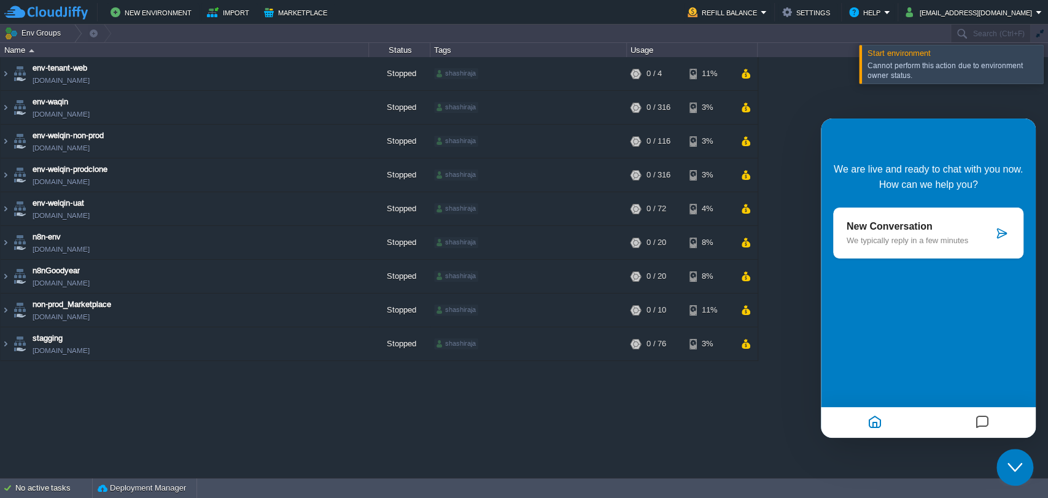
click at [661, 454] on div "env-tenant-web [DOMAIN_NAME] Stopped shashiraja + Add to Env Group RAM 0% CPU 0…" at bounding box center [524, 267] width 1048 height 420
click at [982, 430] on icon "Messages" at bounding box center [982, 423] width 15 height 24
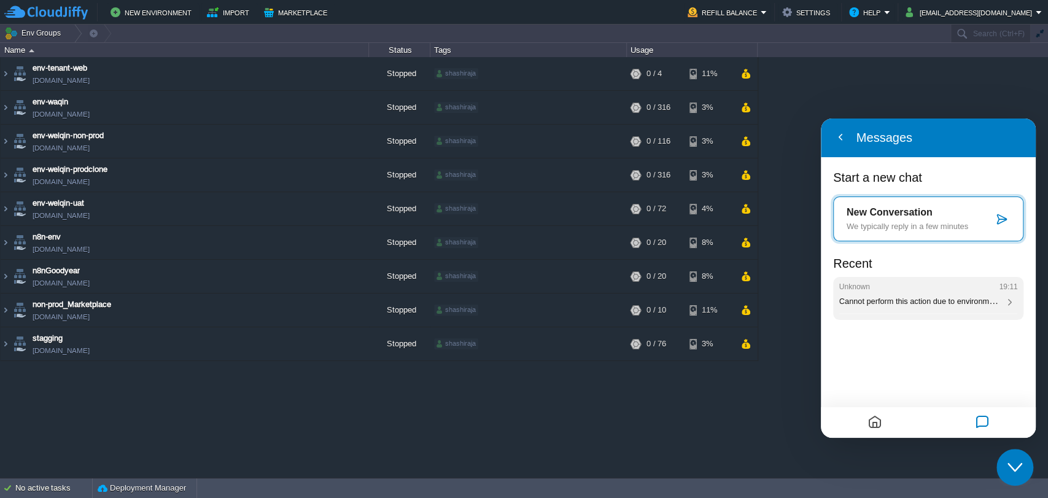
click at [889, 299] on span "Cannot perform this action due to environment owner status. why this error is c…" at bounding box center [1031, 300] width 385 height 10
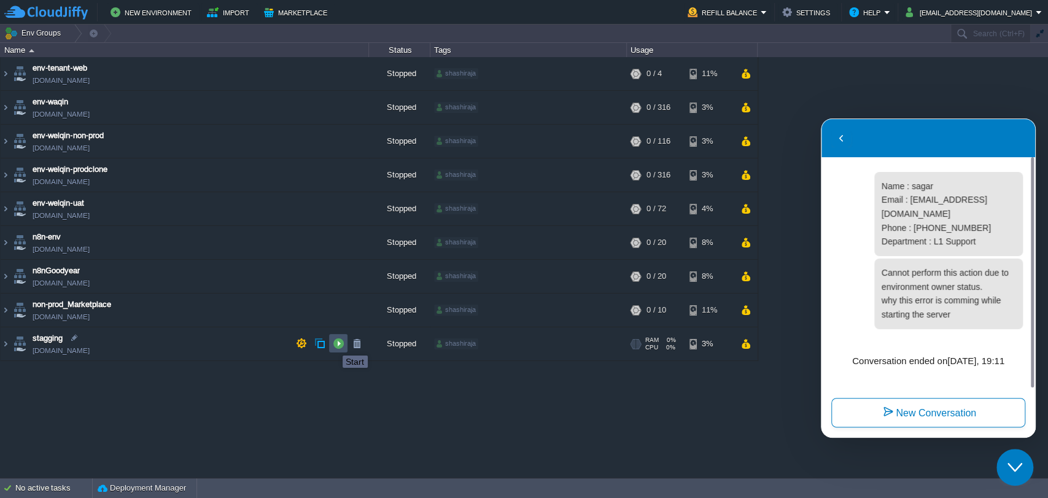
click at [333, 345] on button "button" at bounding box center [338, 343] width 11 height 11
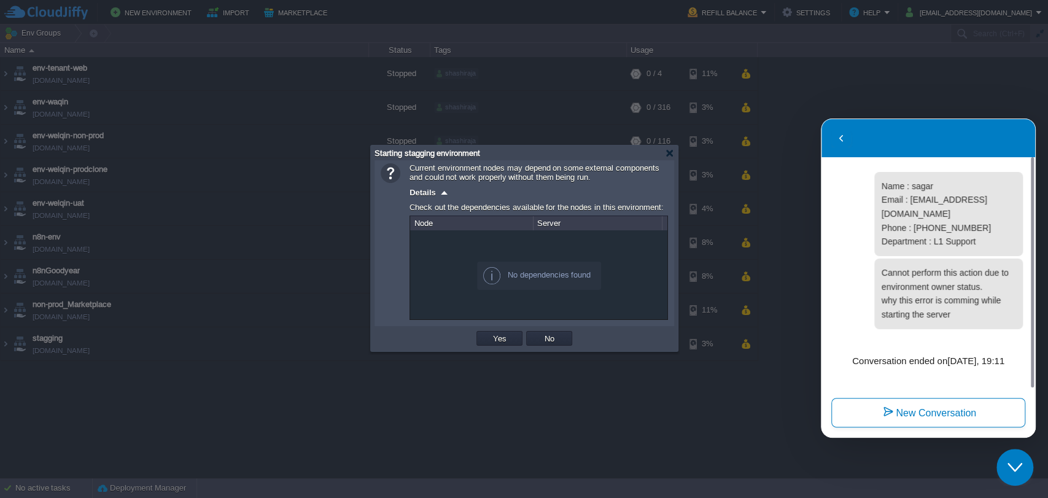
click at [1011, 464] on icon "Close Chat This icon closes the chat window." at bounding box center [1015, 467] width 15 height 15
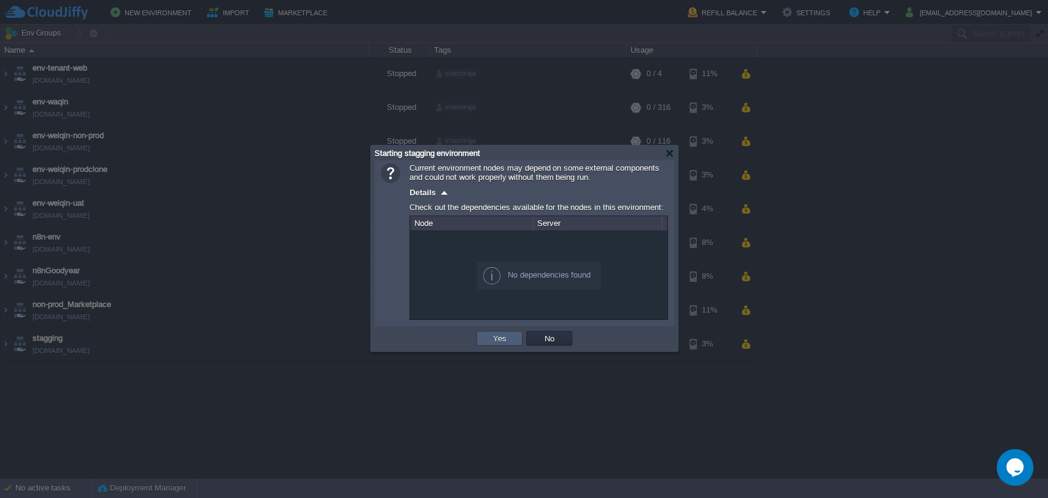
click at [485, 338] on td "Yes" at bounding box center [500, 338] width 46 height 15
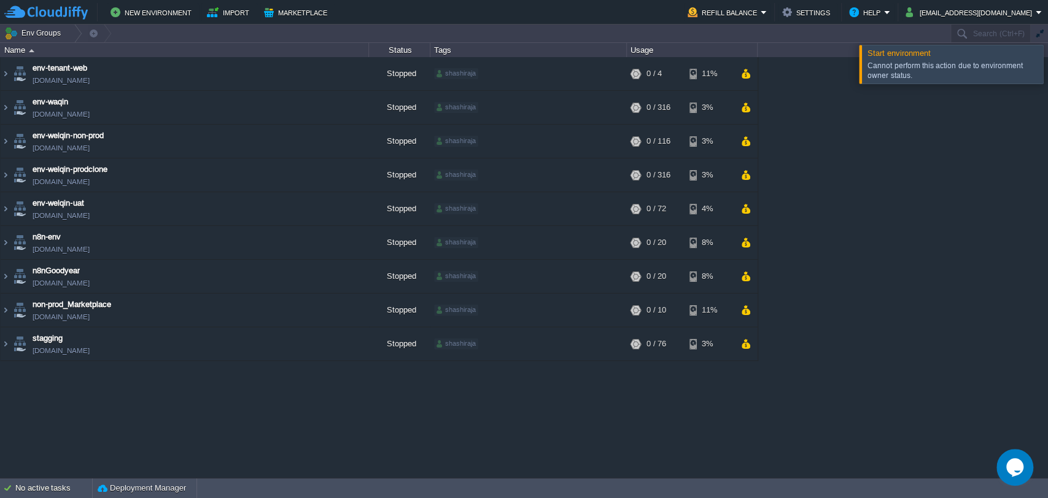
click at [1048, 64] on div at bounding box center [1063, 64] width 0 height 38
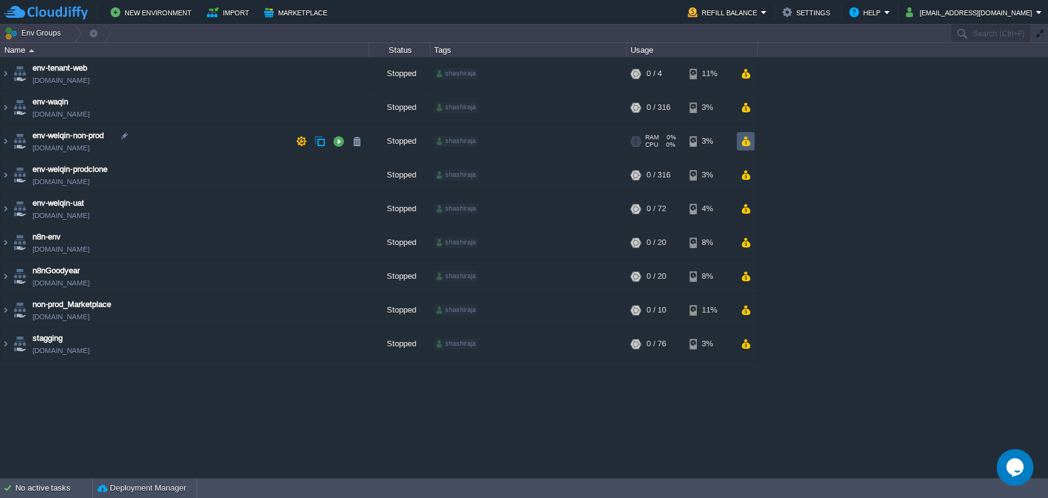
click at [740, 147] on td at bounding box center [746, 141] width 18 height 18
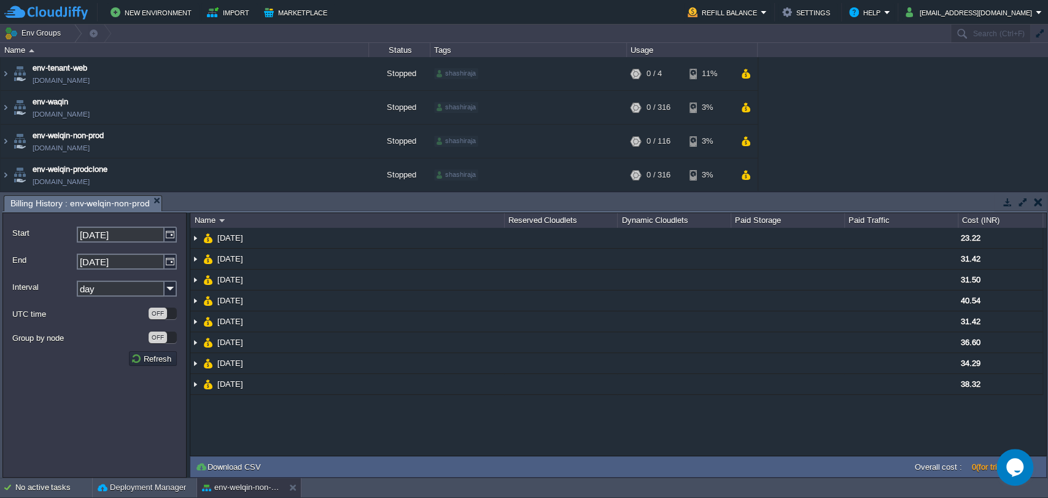
click at [1037, 204] on button "button" at bounding box center [1038, 201] width 9 height 11
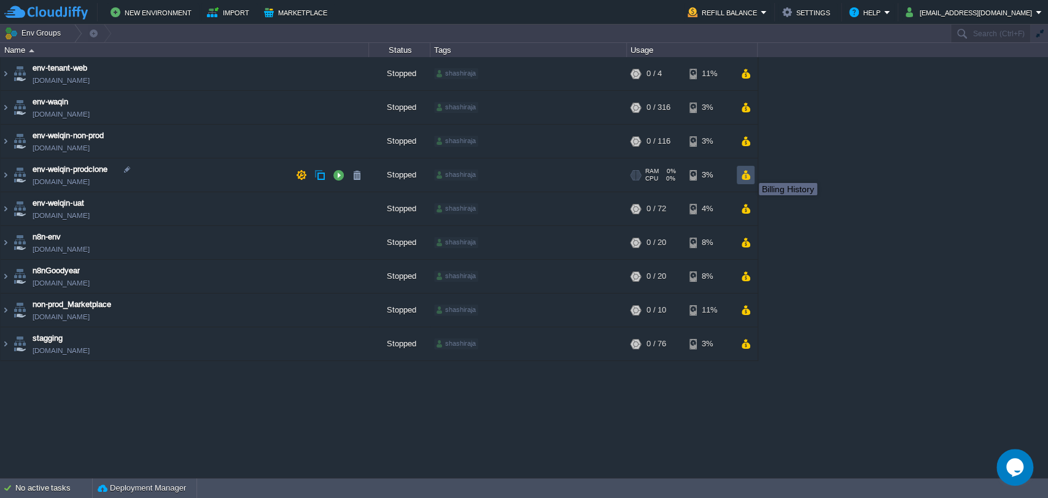
click at [750, 172] on button "button" at bounding box center [746, 174] width 10 height 11
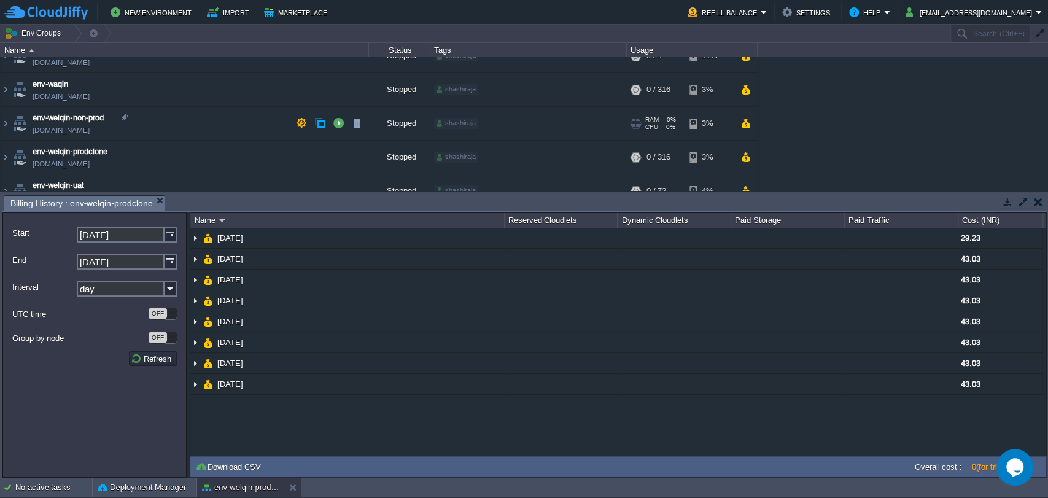
scroll to position [19, 0]
click at [1037, 203] on button "button" at bounding box center [1038, 201] width 9 height 11
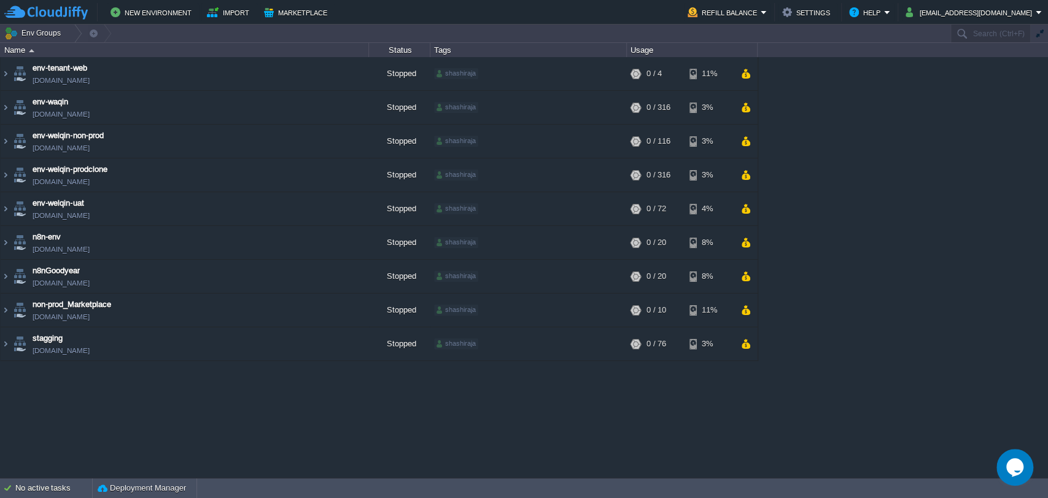
click at [438, 410] on div "env-tenant-web [DOMAIN_NAME] Stopped shashiraja + Add to Env Group RAM 0% CPU 0…" at bounding box center [524, 267] width 1048 height 420
click at [1009, 465] on icon "Chat widget" at bounding box center [1014, 467] width 17 height 18
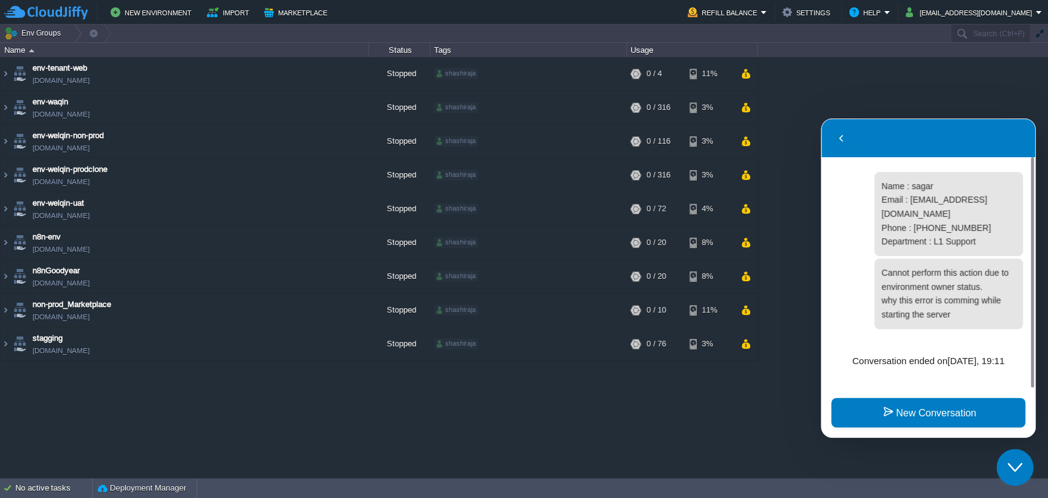
click at [889, 412] on icon "New Conversation" at bounding box center [888, 411] width 11 height 15
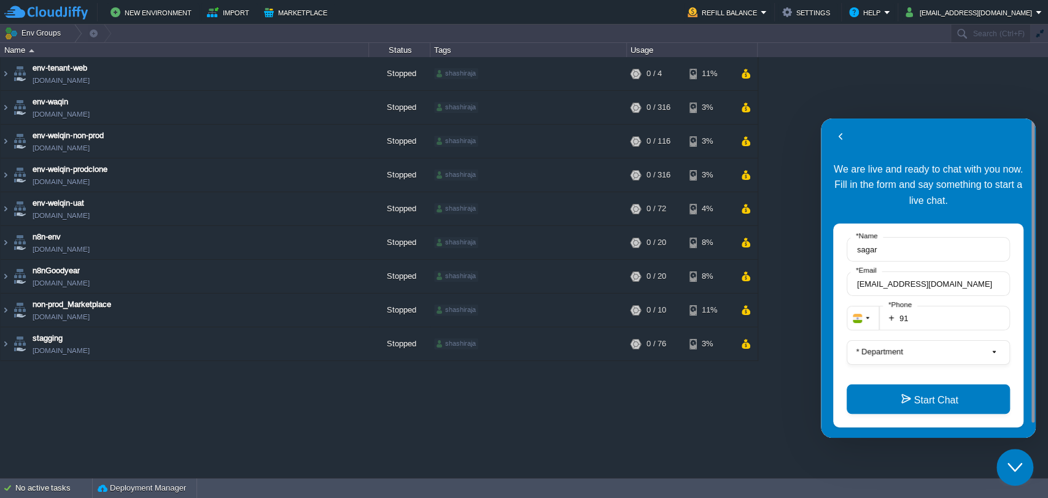
scroll to position [16, 0]
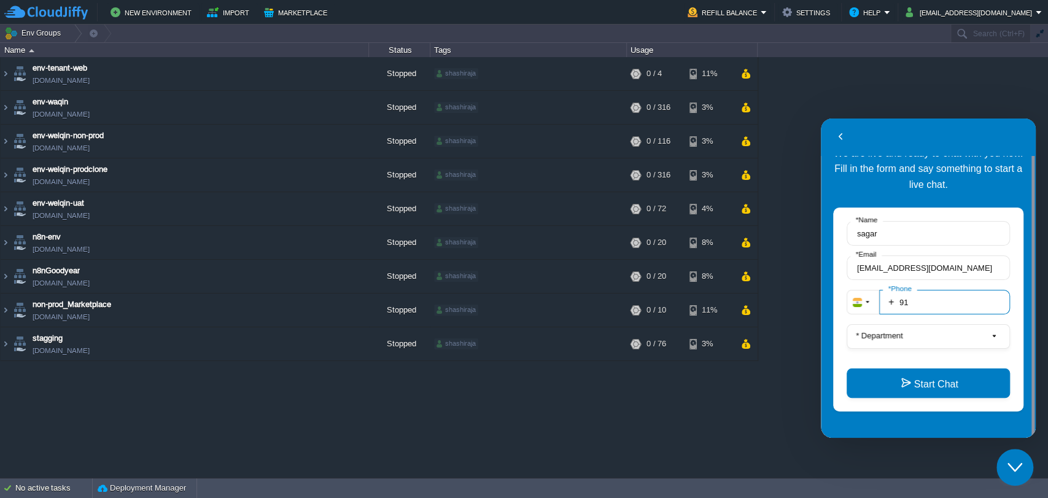
click at [910, 298] on input "91" at bounding box center [944, 302] width 131 height 25
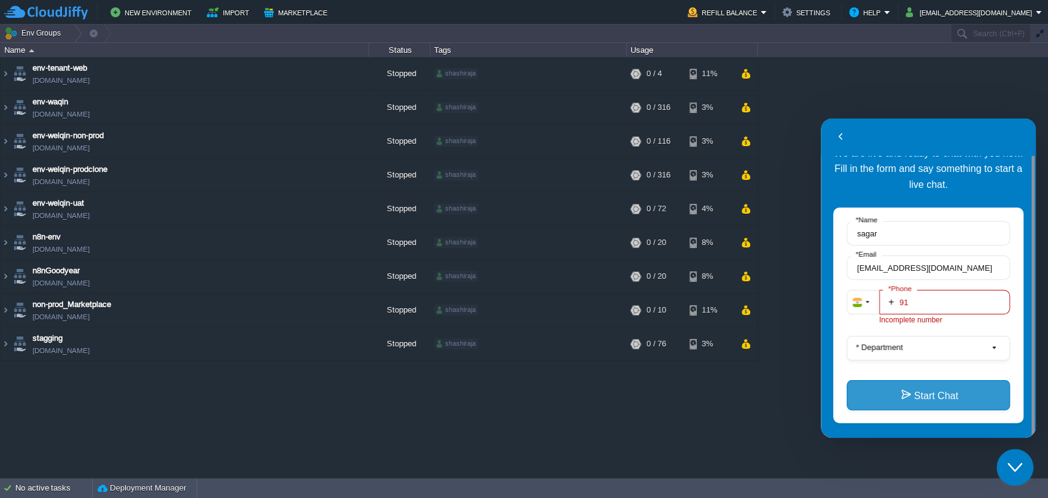
click at [907, 372] on div "Start Chat" at bounding box center [928, 389] width 163 height 39
click at [902, 340] on button "* Department" at bounding box center [928, 348] width 163 height 25
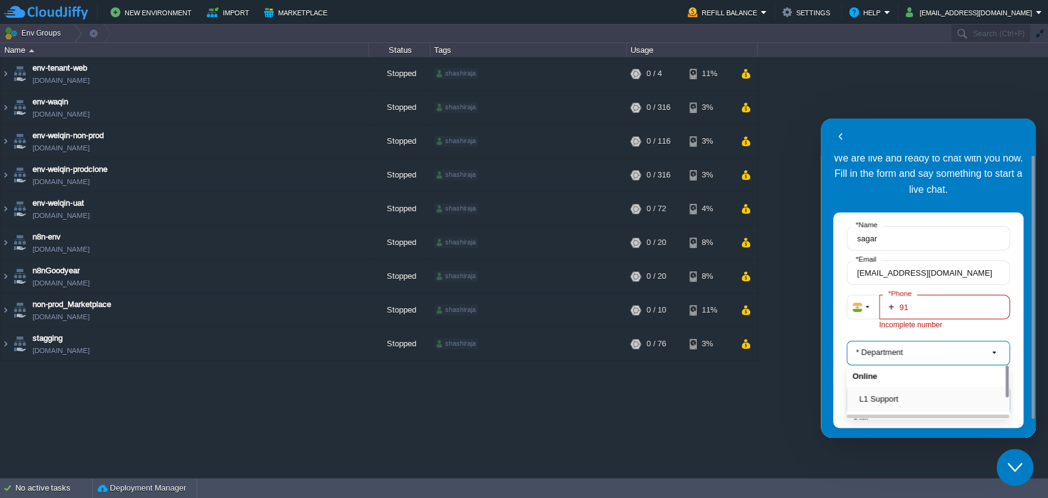
scroll to position [10, 0]
click at [871, 389] on div "L1 Support" at bounding box center [928, 400] width 163 height 25
click at [874, 394] on button "L1 Support" at bounding box center [932, 400] width 145 height 13
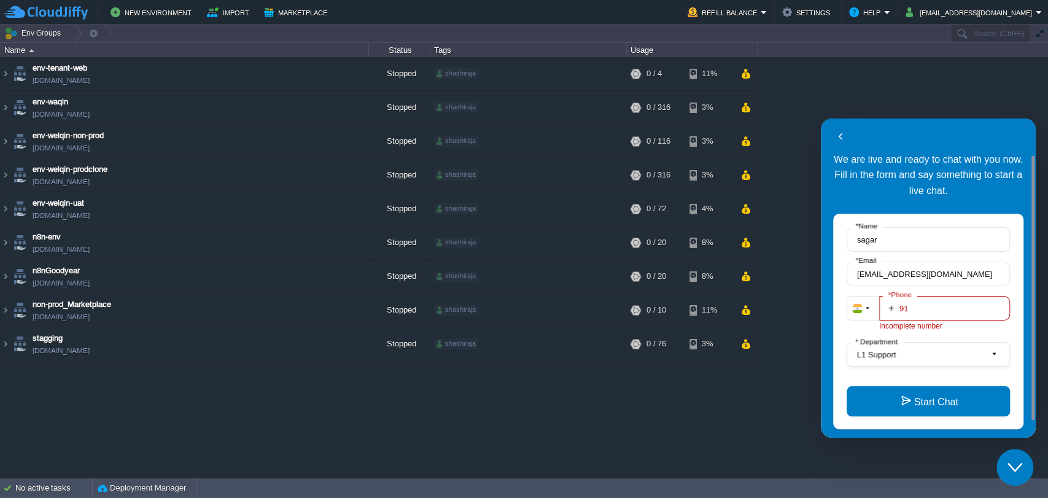
click at [926, 308] on input "91" at bounding box center [944, 308] width 131 height 25
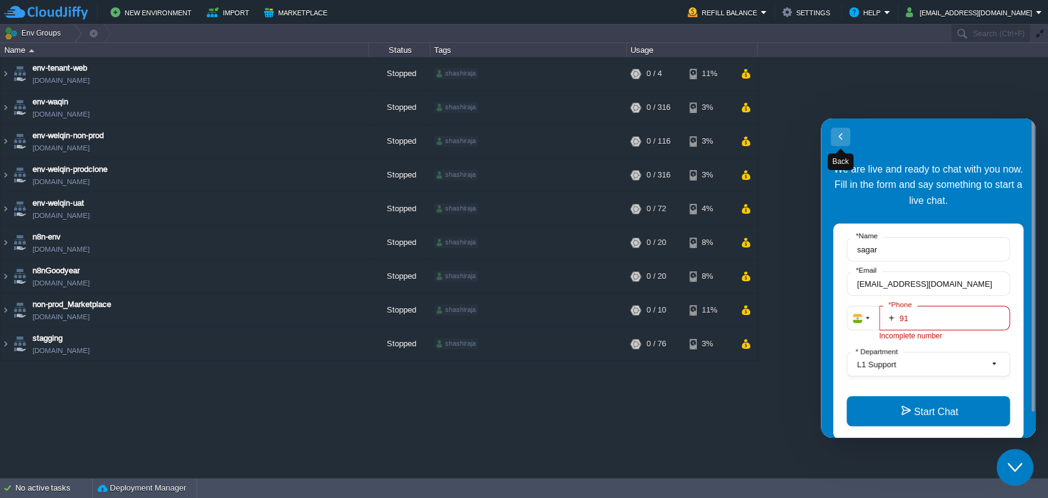
click at [837, 134] on button "Back" at bounding box center [841, 137] width 20 height 18
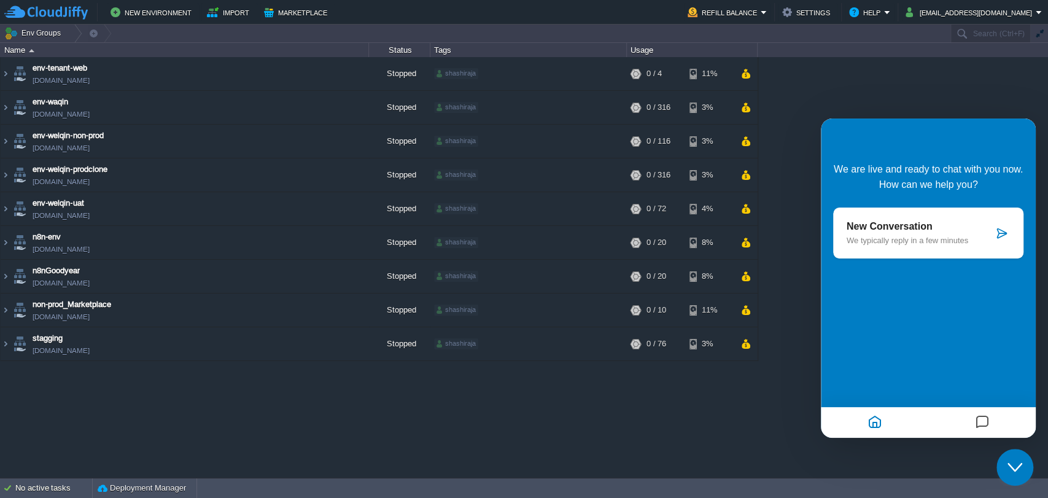
click at [980, 424] on icon "Messages" at bounding box center [982, 423] width 15 height 24
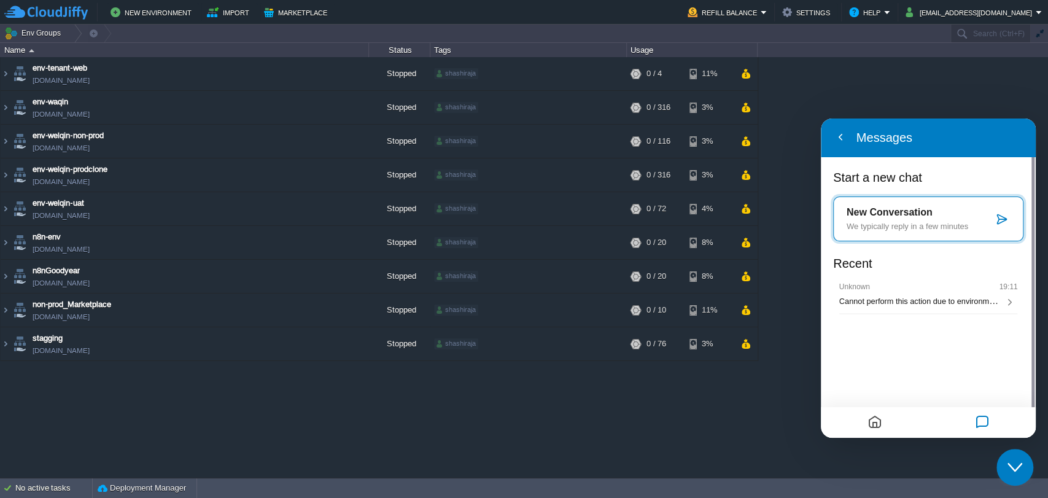
drag, startPoint x: 177, startPoint y: 166, endPoint x: 617, endPoint y: 421, distance: 507.7
click at [617, 421] on div "env-tenant-web [DOMAIN_NAME] Stopped shashiraja + Add to Env Group RAM 0% CPU 0…" at bounding box center [524, 267] width 1048 height 420
click at [1011, 470] on icon "Close Chat This icon closes the chat window." at bounding box center [1015, 467] width 15 height 15
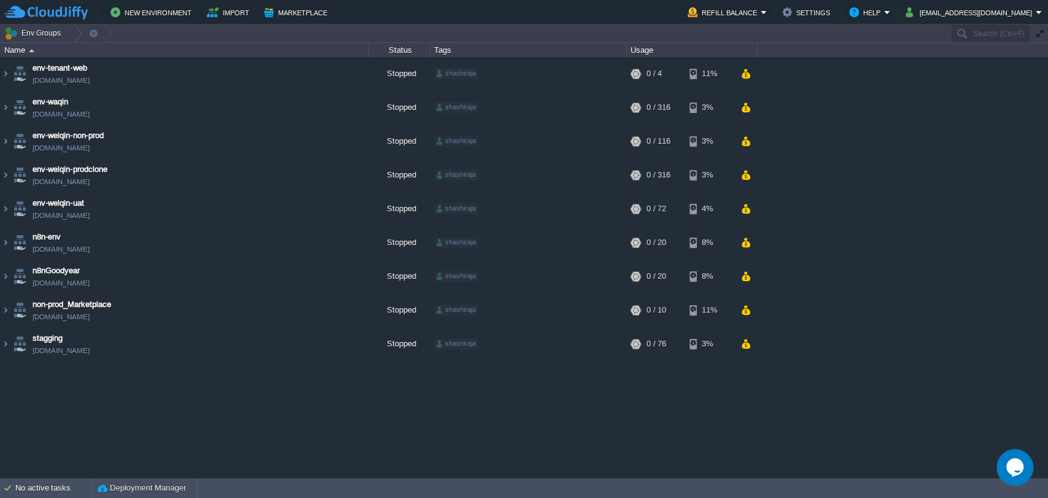
click at [212, 410] on div "env-tenant-web [DOMAIN_NAME] Stopped shashiraja + Add to Env Group RAM 0% CPU 0…" at bounding box center [524, 267] width 1048 height 420
click at [339, 79] on button "button" at bounding box center [338, 73] width 11 height 11
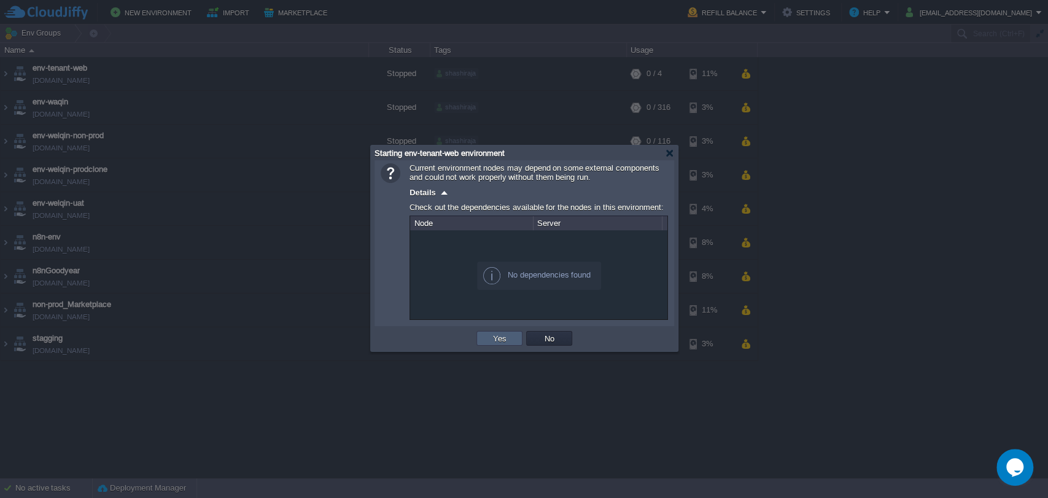
click at [500, 345] on td "Yes" at bounding box center [500, 338] width 46 height 15
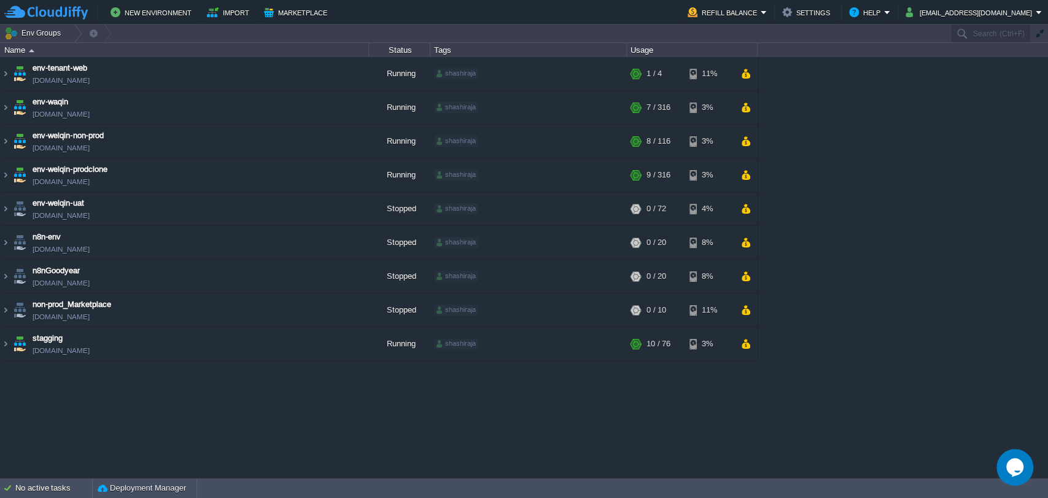
click at [427, 409] on div "env-tenant-web [DOMAIN_NAME] Running shashiraja + Add to Env Group RAM 8% CPU 0…" at bounding box center [524, 267] width 1048 height 420
click at [388, 415] on div "env-tenant-web [DOMAIN_NAME] Running shashiraja + Add to Env Group RAM 8% CPU 0…" at bounding box center [524, 267] width 1048 height 420
click at [334, 453] on div "env-tenant-web [DOMAIN_NAME] Running shashiraja + Add to Env Group RAM 8% CPU 0…" at bounding box center [524, 267] width 1048 height 420
